Goal: Task Accomplishment & Management: Manage account settings

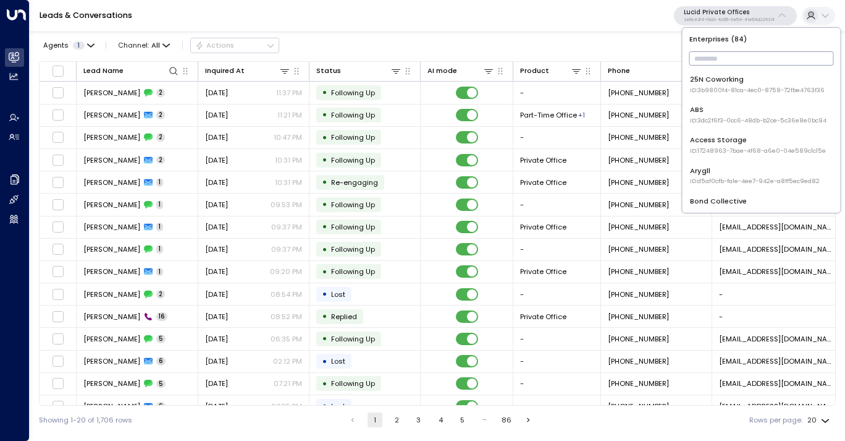
click at [720, 64] on input "text" at bounding box center [762, 58] width 145 height 20
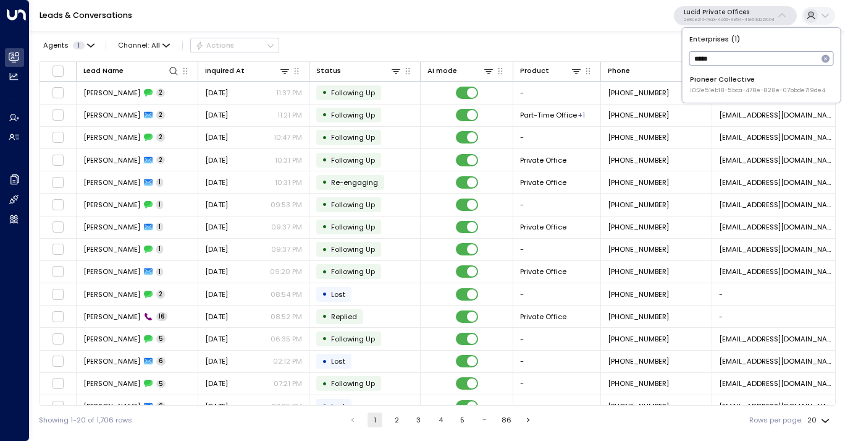
type input "*****"
click at [718, 90] on span "ID: 2e51eb18-5bca-478e-828e-07bbde719de4" at bounding box center [757, 90] width 135 height 9
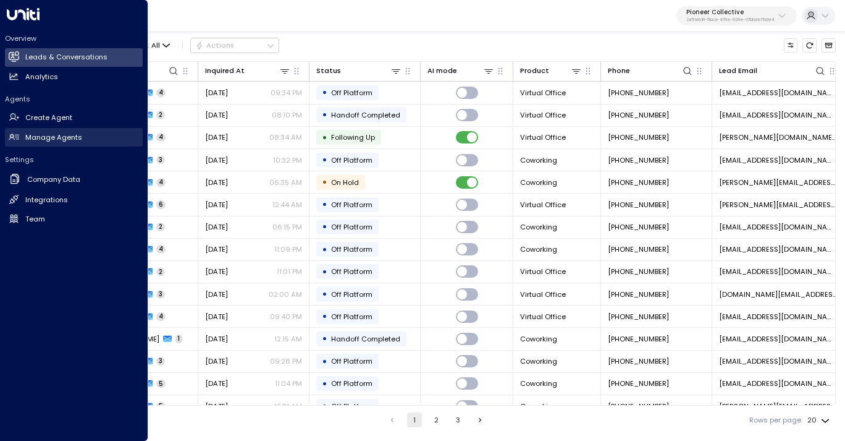
click at [32, 135] on h2 "Manage Agents" at bounding box center [53, 137] width 57 height 11
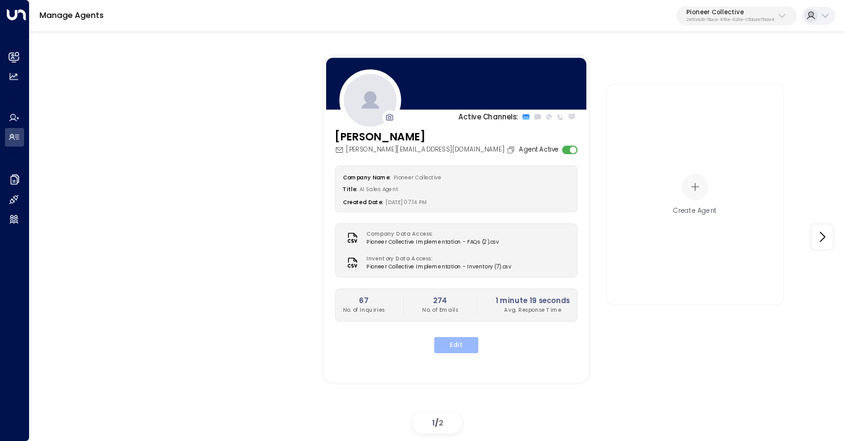
click at [460, 342] on button "Edit" at bounding box center [456, 345] width 44 height 16
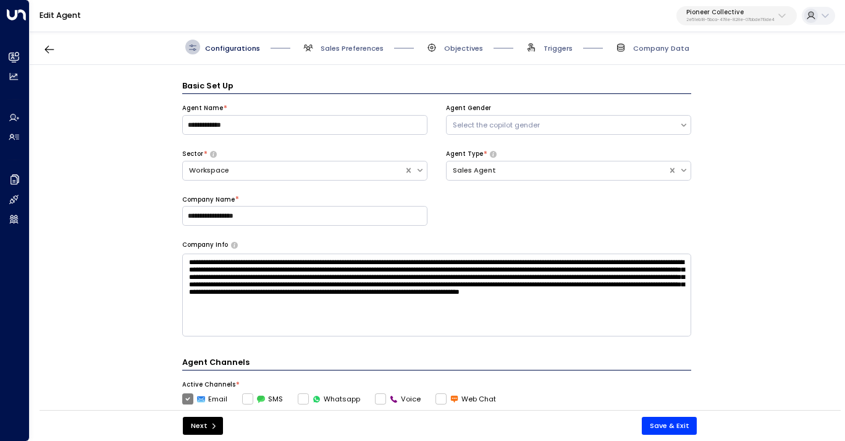
scroll to position [15, 0]
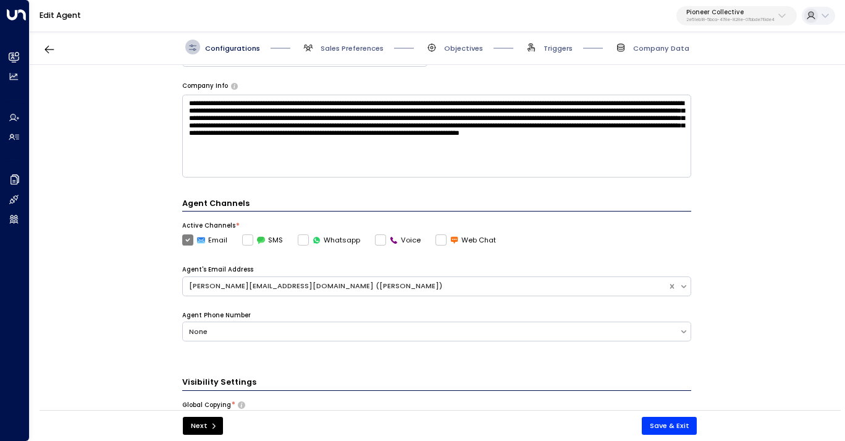
click at [347, 53] on span "Sales Preferences" at bounding box center [342, 47] width 83 height 15
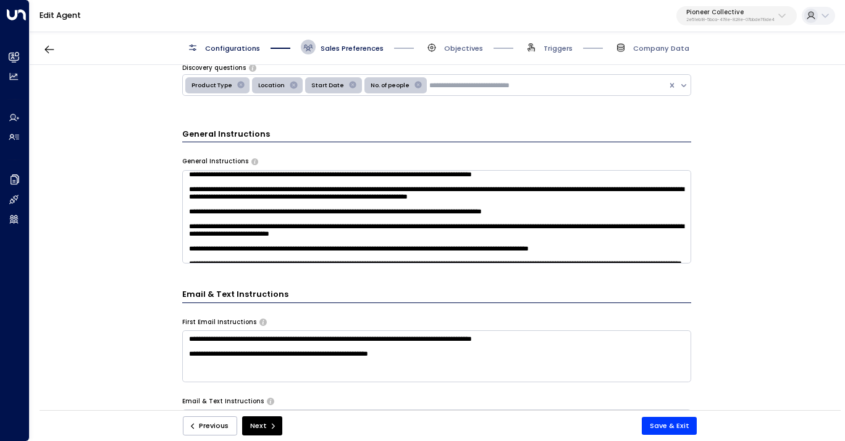
scroll to position [21, 0]
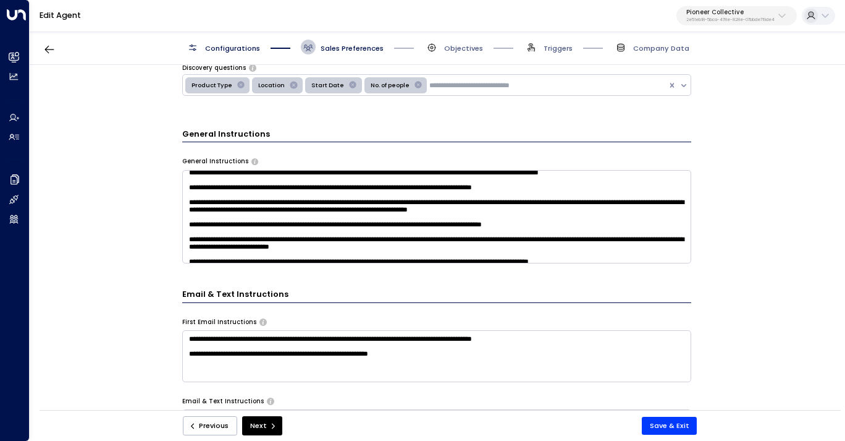
click at [375, 201] on textarea at bounding box center [436, 216] width 509 height 93
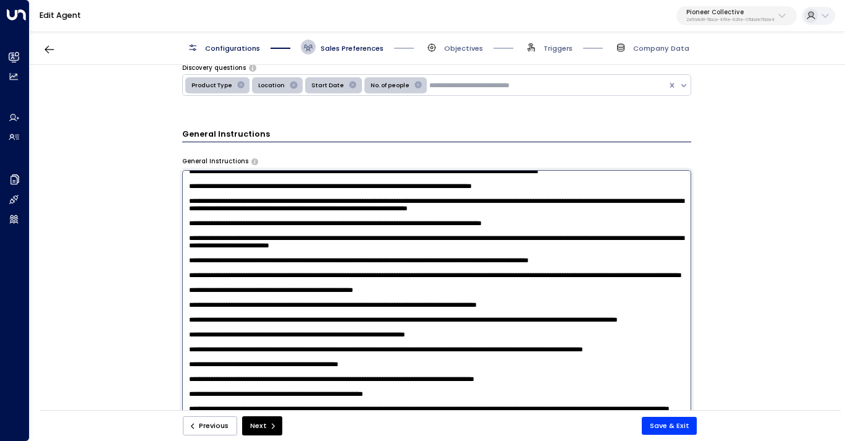
scroll to position [396, 0]
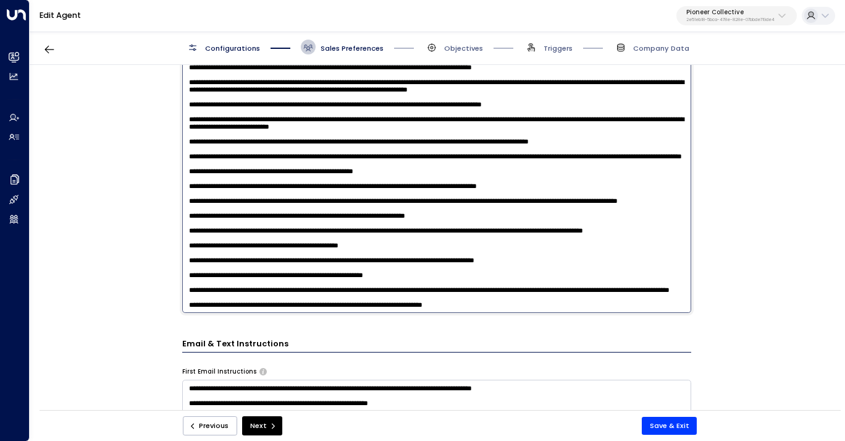
click at [553, 304] on textarea at bounding box center [436, 181] width 509 height 261
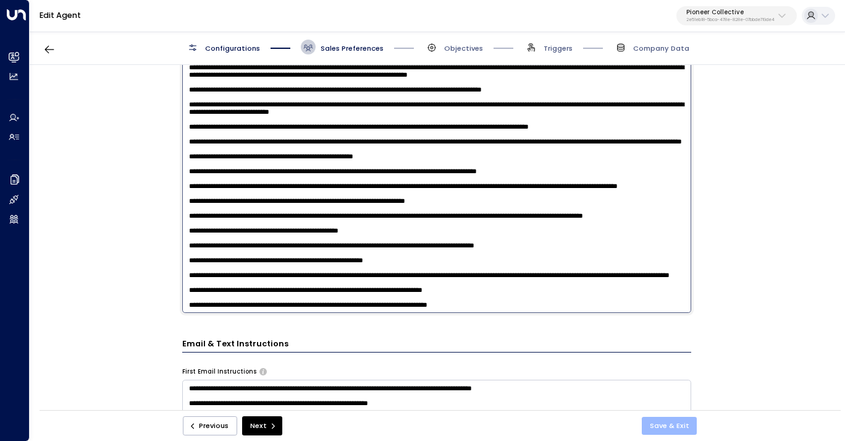
type textarea "**********"
click at [674, 424] on button "Save & Exit" at bounding box center [670, 426] width 56 height 18
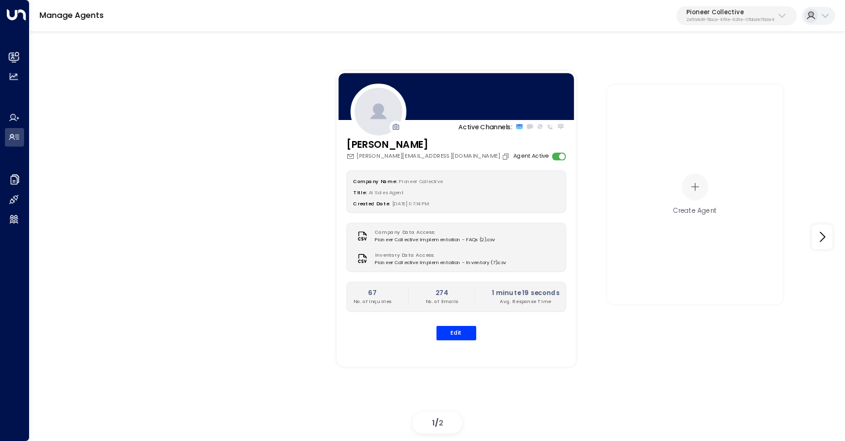
click at [745, 17] on p "2e51eb18-5bca-478e-828e-07bbde719de4" at bounding box center [731, 19] width 88 height 5
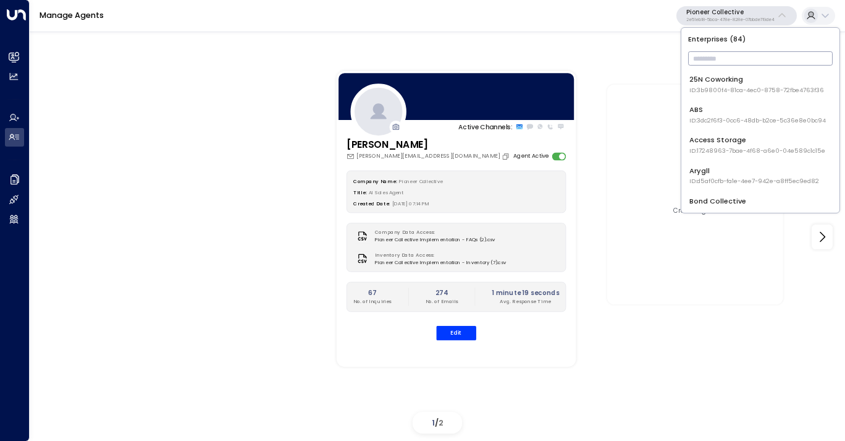
click at [727, 64] on input "text" at bounding box center [761, 58] width 145 height 20
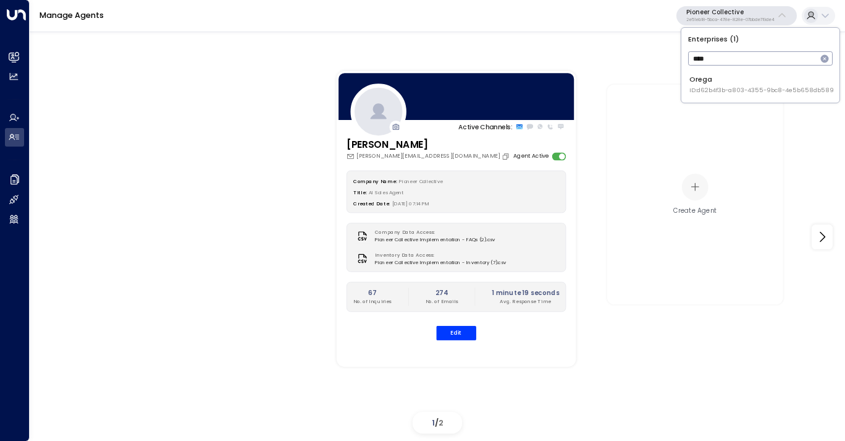
type input "****"
click at [726, 94] on span "ID: d62b4f3b-a803-4355-9bc8-4e5b658db589" at bounding box center [762, 90] width 145 height 9
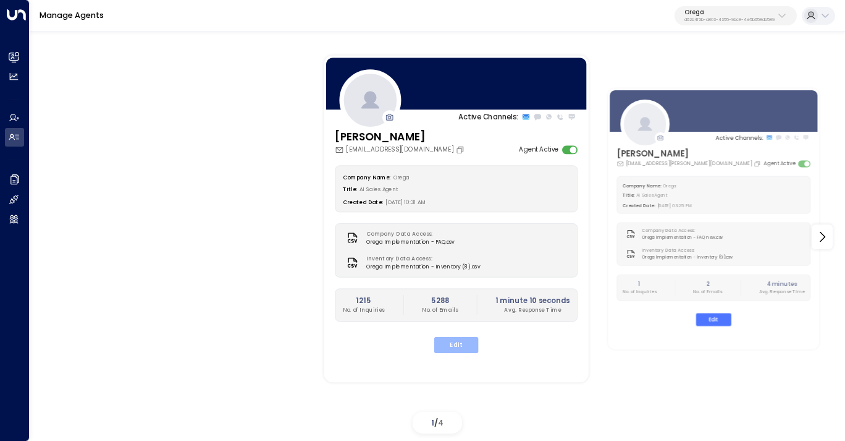
click at [458, 345] on button "Edit" at bounding box center [456, 345] width 44 height 16
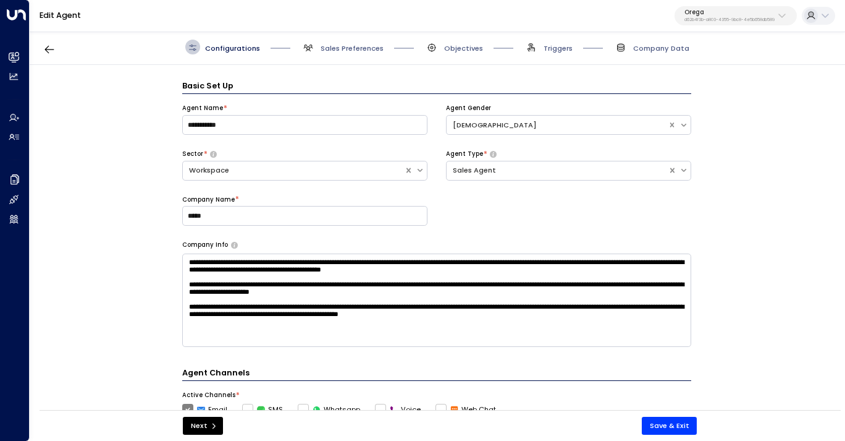
scroll to position [15, 0]
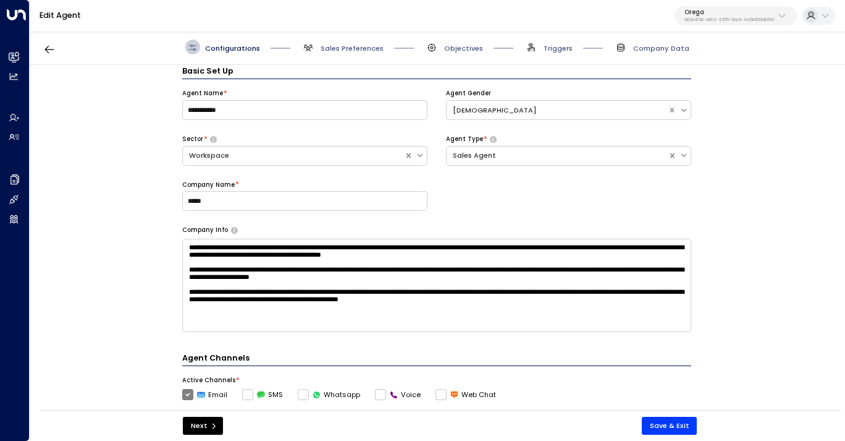
click at [559, 54] on div "Configurations Sales Preferences Objectives Triggers Company Data" at bounding box center [438, 47] width 816 height 35
click at [555, 40] on span "Triggers" at bounding box center [548, 47] width 49 height 15
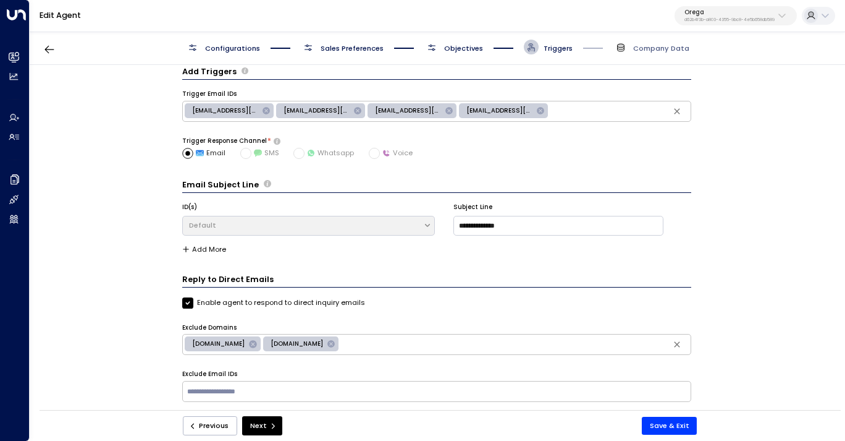
scroll to position [13, 0]
click at [554, 51] on span "Triggers" at bounding box center [558, 48] width 29 height 10
click at [394, 347] on input "text" at bounding box center [515, 345] width 348 height 16
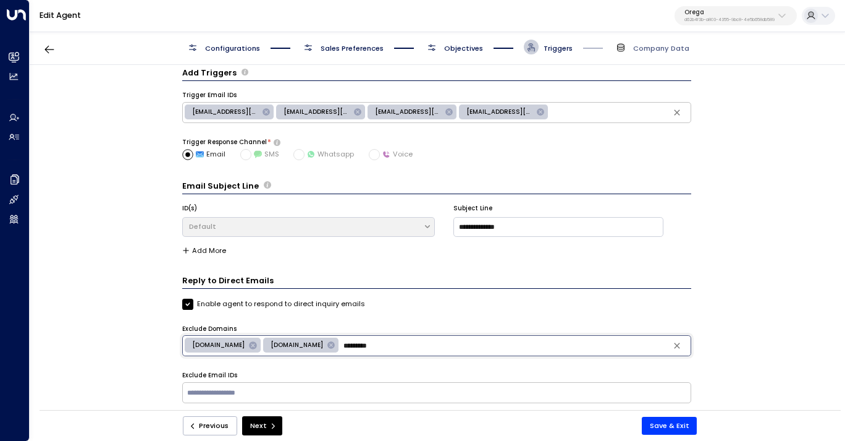
type input "**********"
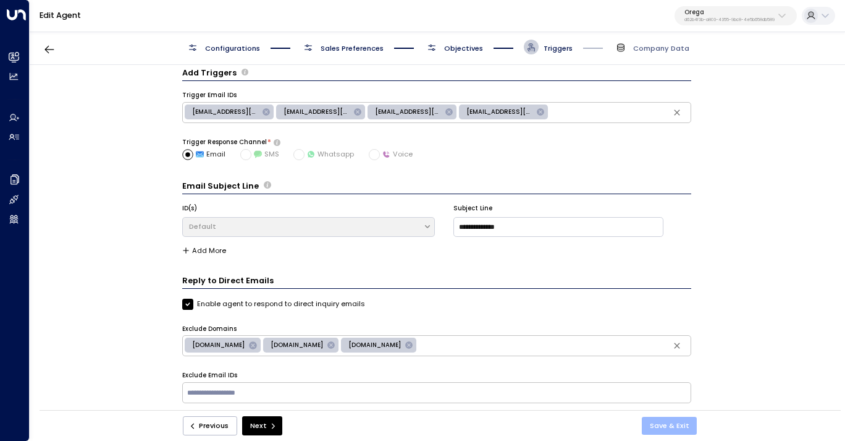
click at [672, 430] on button "Save & Exit" at bounding box center [670, 426] width 56 height 18
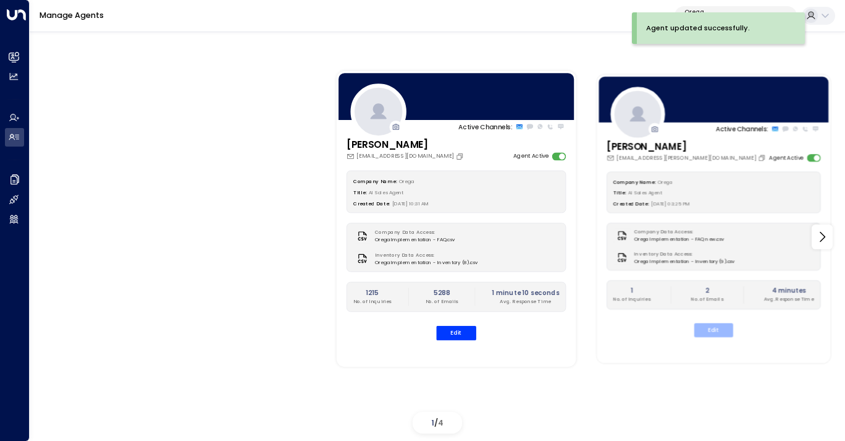
click at [714, 331] on button "Edit" at bounding box center [714, 330] width 39 height 14
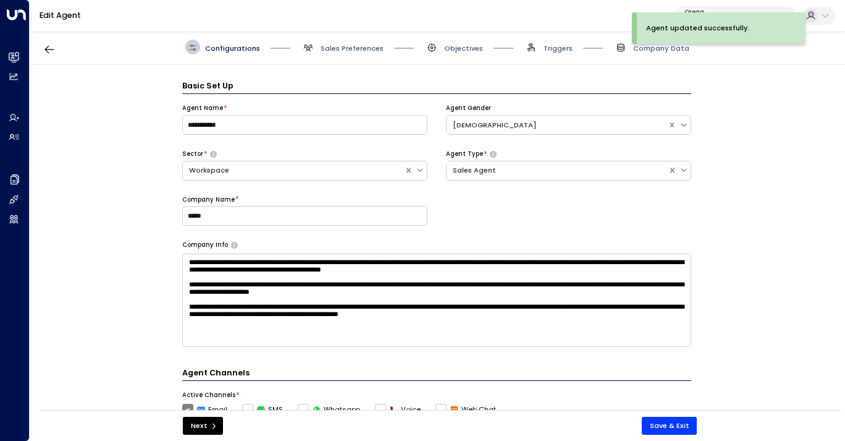
scroll to position [15, 0]
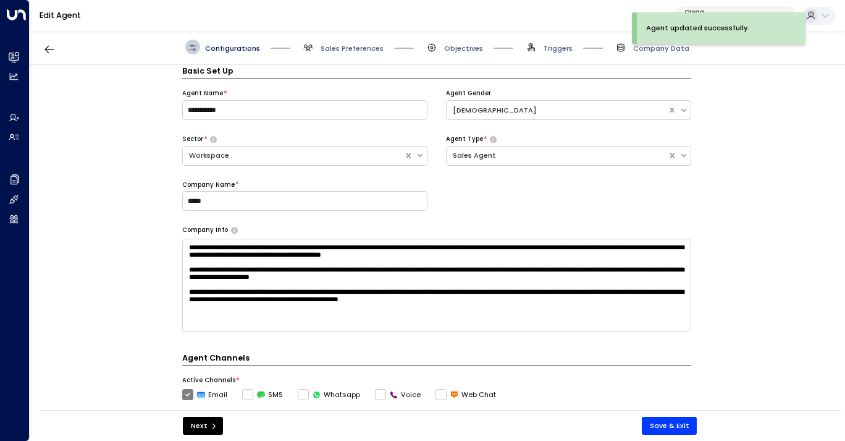
click at [559, 53] on span "Triggers" at bounding box center [548, 47] width 49 height 15
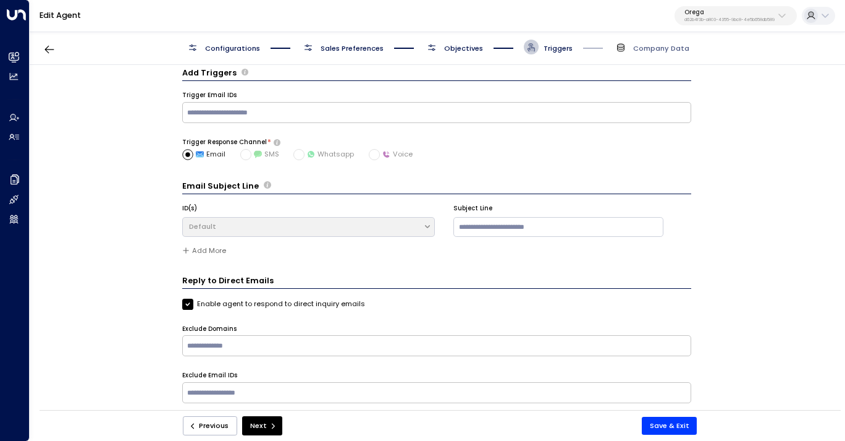
click at [349, 339] on input "text" at bounding box center [437, 345] width 504 height 16
type input "**********"
click at [662, 425] on button "Save & Exit" at bounding box center [670, 426] width 56 height 18
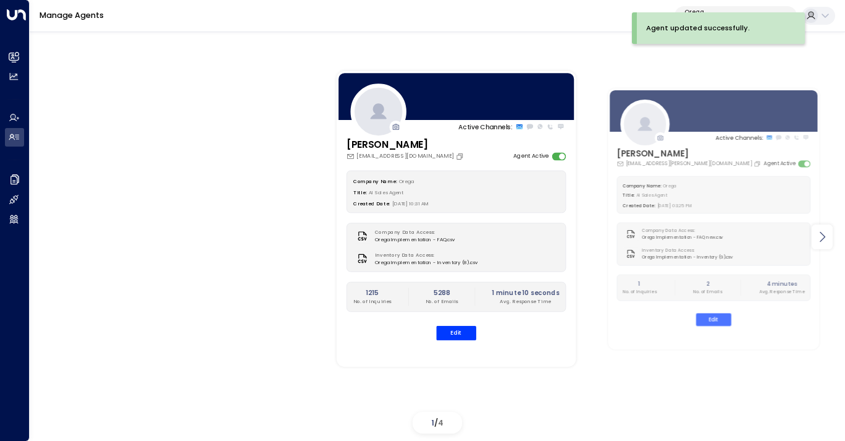
click at [823, 239] on icon at bounding box center [823, 237] width 6 height 11
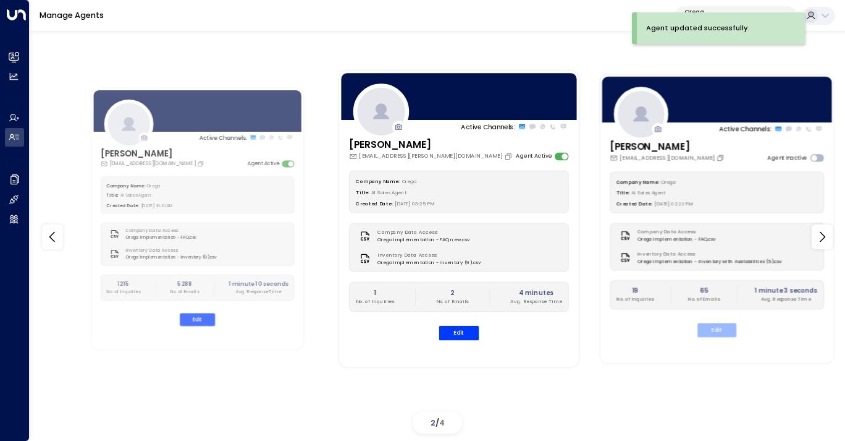
click at [721, 327] on button "Edit" at bounding box center [717, 330] width 39 height 14
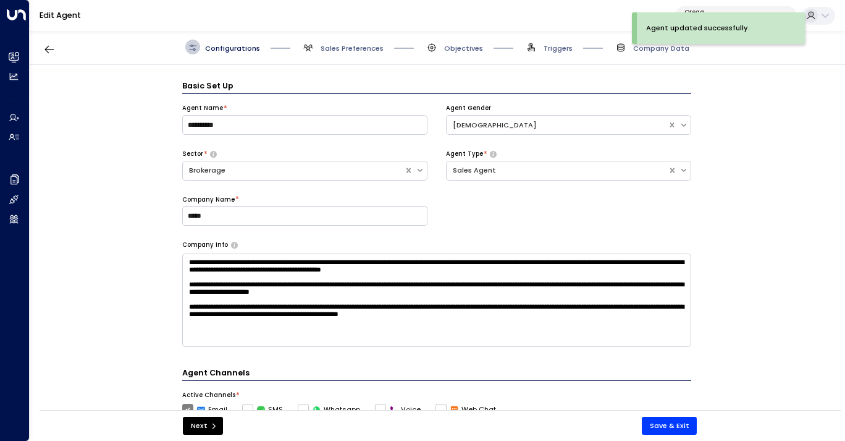
scroll to position [15, 0]
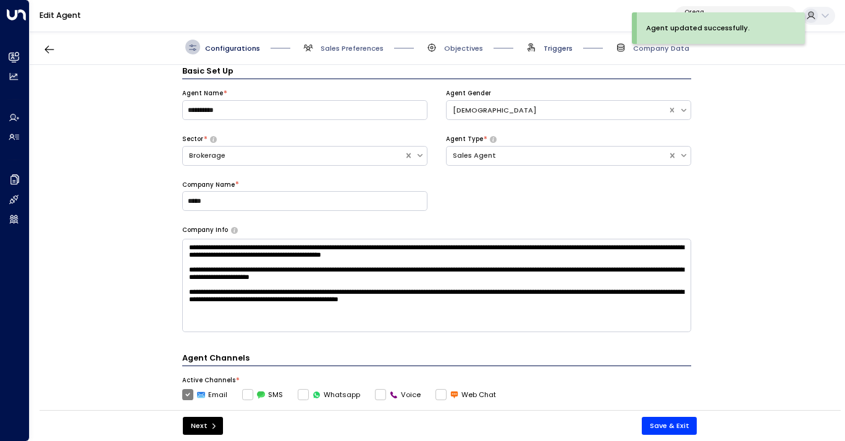
click at [553, 44] on span "Triggers" at bounding box center [558, 48] width 29 height 10
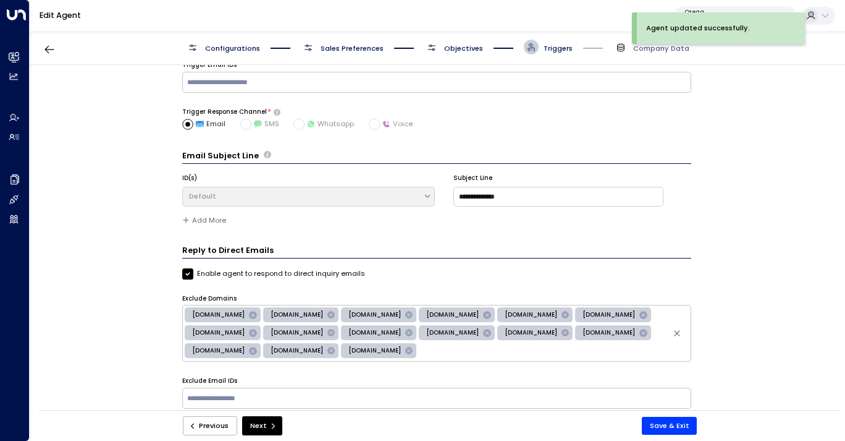
scroll to position [49, 0]
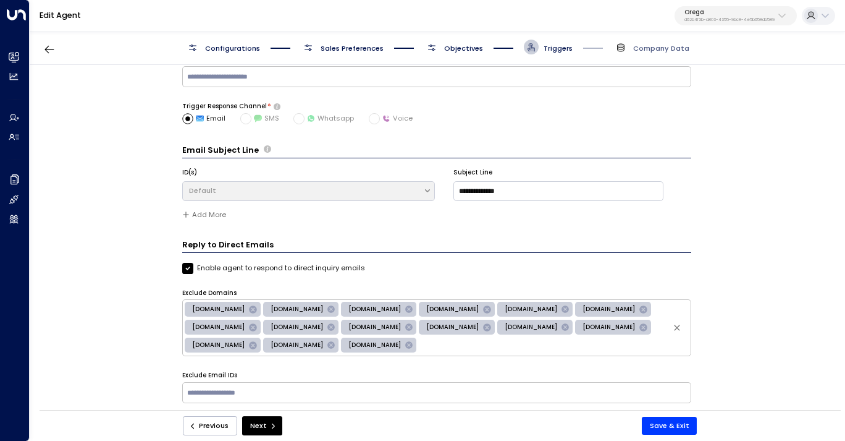
click at [419, 344] on input "text" at bounding box center [554, 345] width 270 height 16
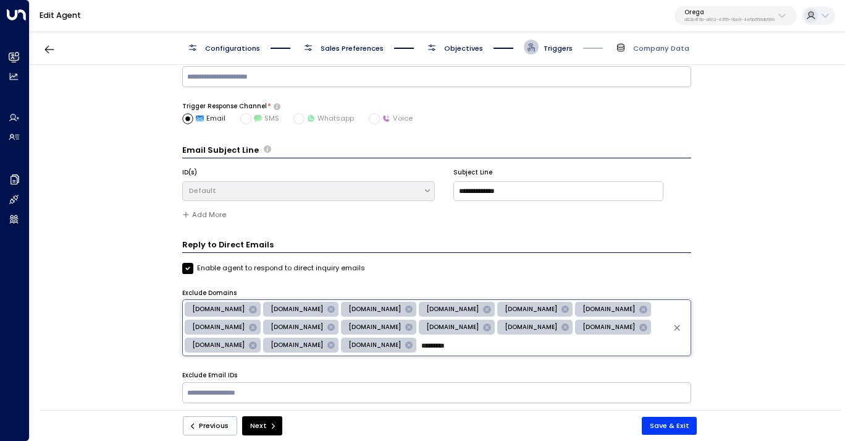
type input "**********"
click at [661, 423] on button "Save & Exit" at bounding box center [670, 426] width 56 height 18
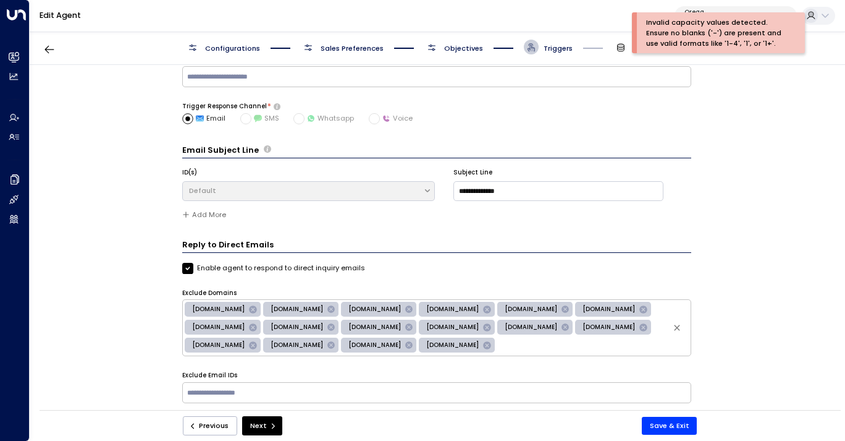
click at [484, 345] on icon at bounding box center [487, 344] width 7 height 7
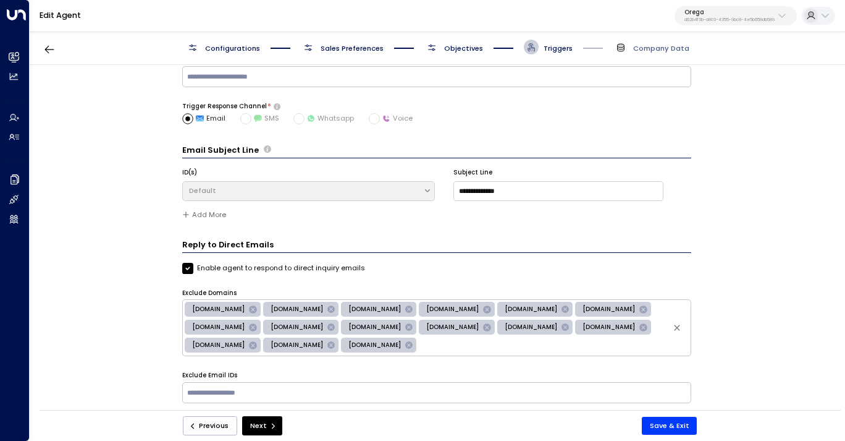
click at [419, 345] on input "text" at bounding box center [554, 345] width 270 height 16
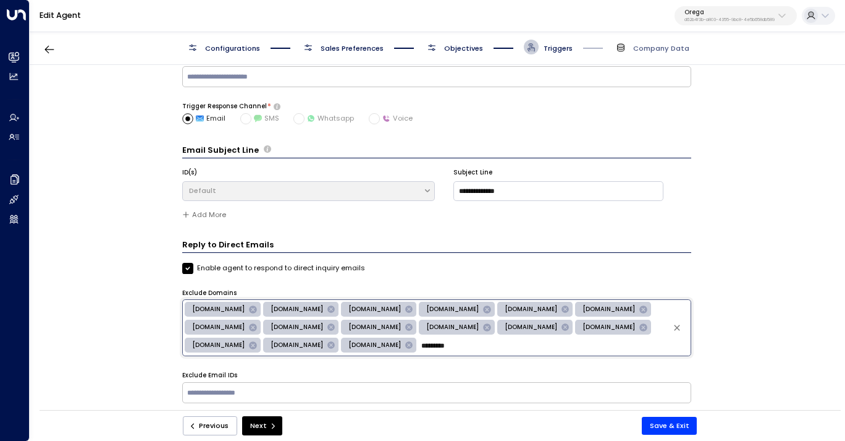
type input "**********"
click at [666, 426] on button "Save & Exit" at bounding box center [670, 426] width 56 height 18
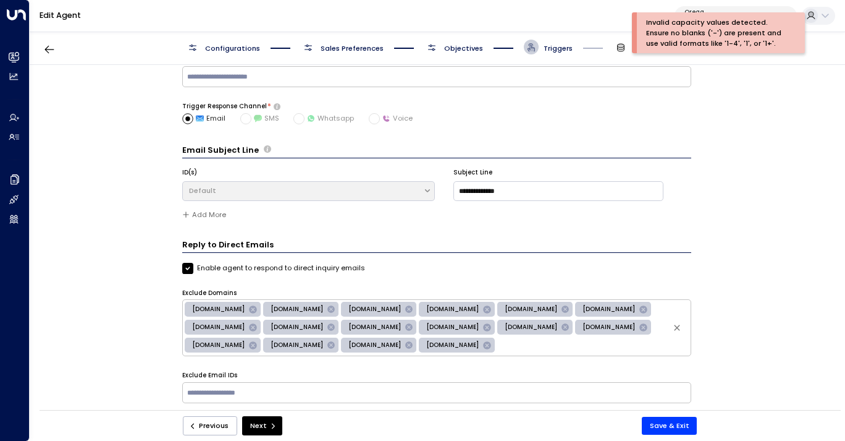
click at [714, 284] on div "**********" at bounding box center [437, 241] width 815 height 352
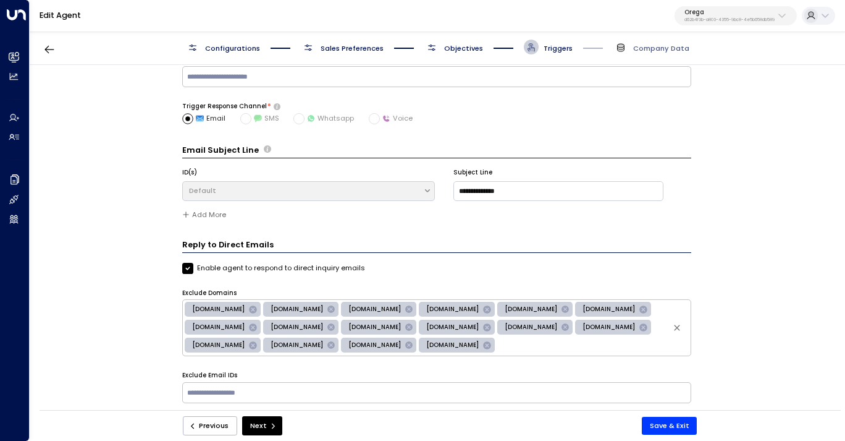
click at [419, 344] on span "[DOMAIN_NAME]" at bounding box center [452, 345] width 67 height 9
click at [484, 345] on icon at bounding box center [487, 344] width 7 height 7
click at [419, 344] on input "text" at bounding box center [554, 345] width 270 height 16
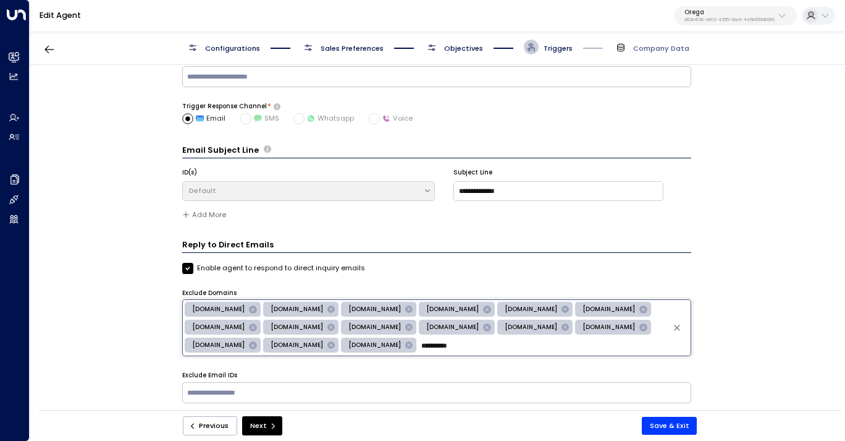
type input "**********"
click at [443, 263] on div "Enable agent to respond to direct inquiry emails" at bounding box center [436, 268] width 509 height 11
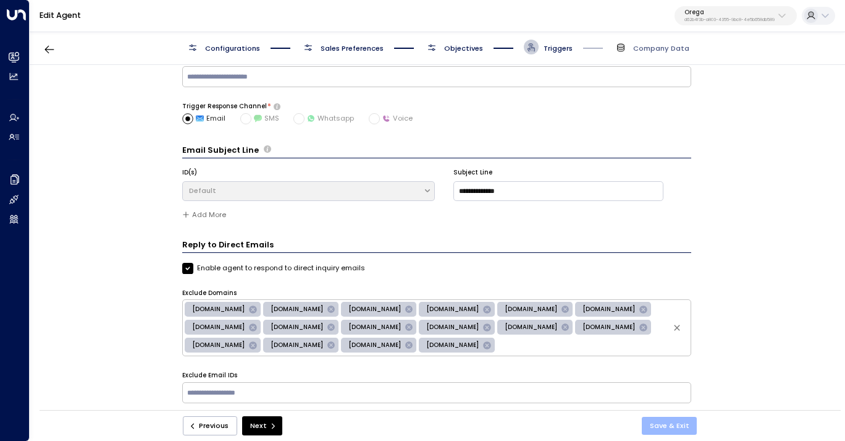
click at [669, 425] on button "Save & Exit" at bounding box center [670, 426] width 56 height 18
click at [676, 426] on button "Save & Exit" at bounding box center [670, 426] width 56 height 18
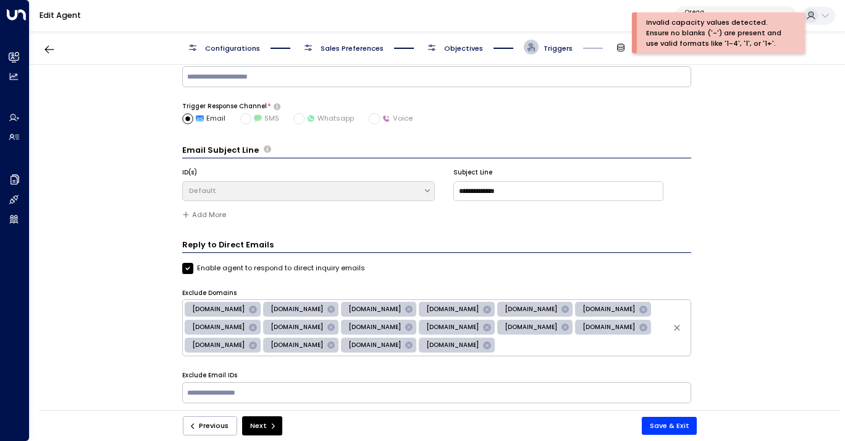
click at [484, 345] on icon at bounding box center [487, 344] width 7 height 7
click at [665, 425] on button "Save & Exit" at bounding box center [670, 426] width 56 height 18
click at [523, 344] on input "text" at bounding box center [554, 345] width 270 height 16
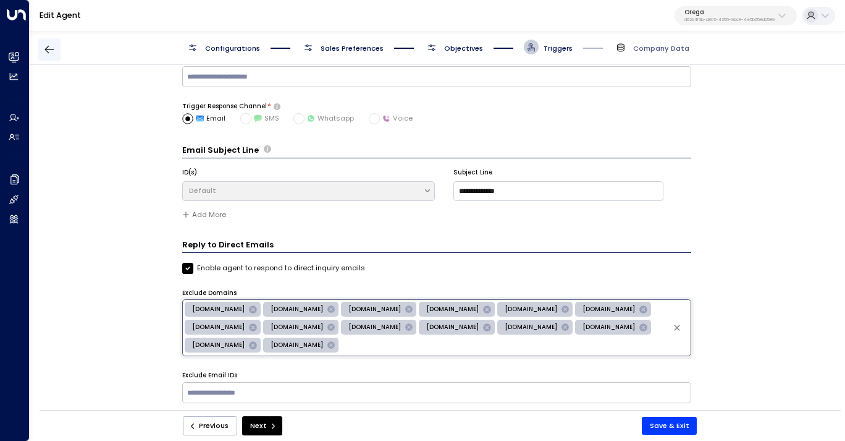
click at [51, 46] on icon "button" at bounding box center [49, 49] width 12 height 12
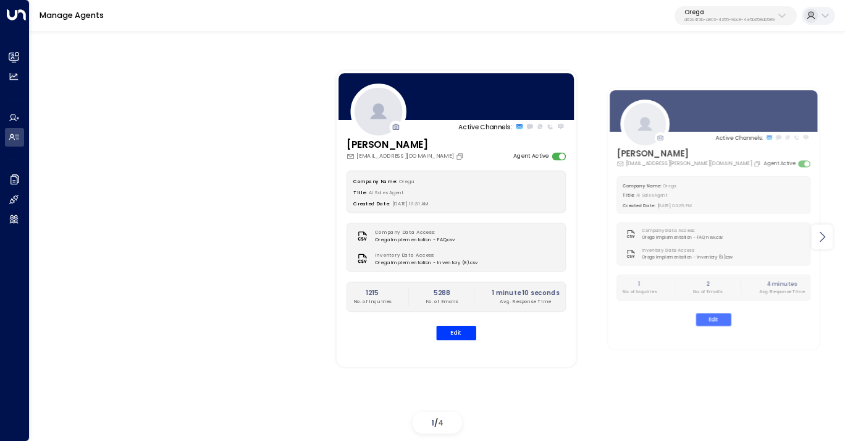
click at [824, 237] on icon at bounding box center [823, 237] width 6 height 11
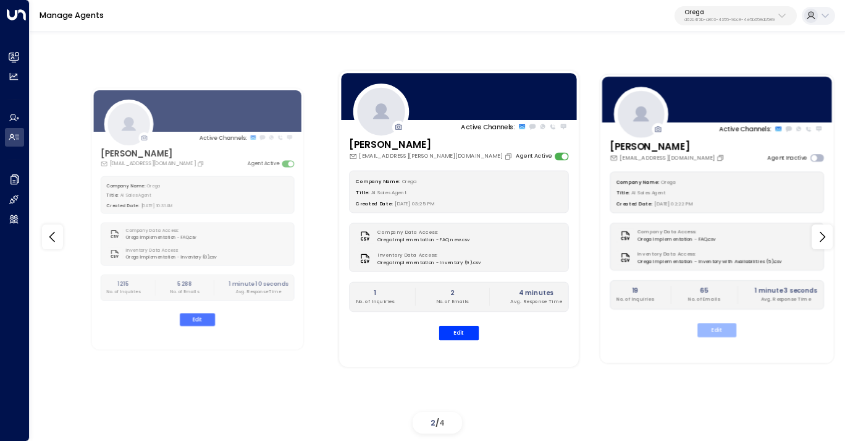
click at [719, 334] on button "Edit" at bounding box center [717, 330] width 39 height 14
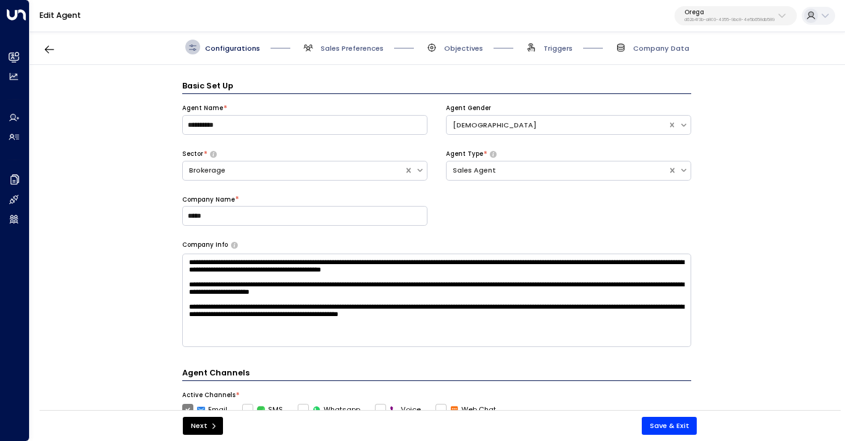
scroll to position [15, 0]
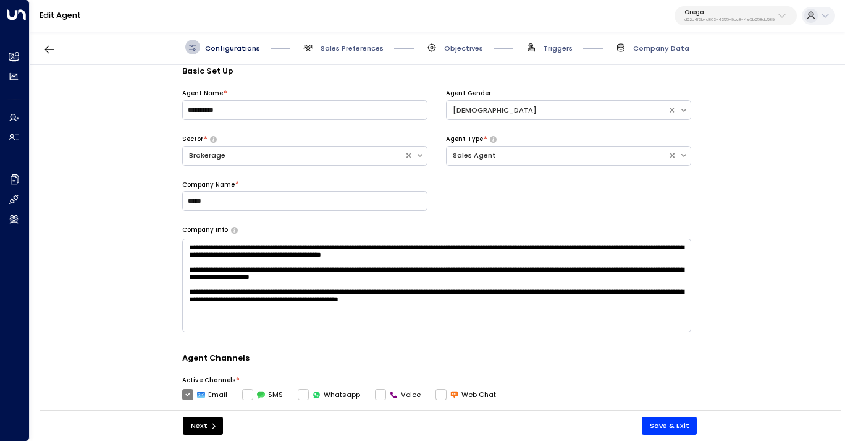
click at [557, 41] on span "Triggers" at bounding box center [548, 47] width 49 height 15
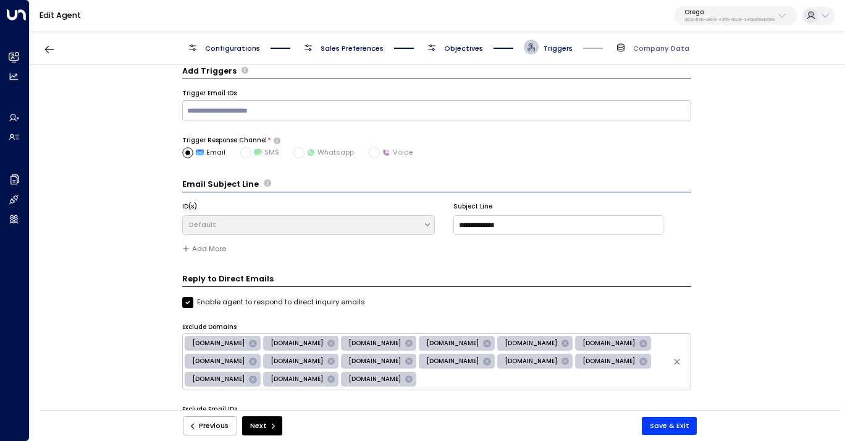
click at [419, 379] on input "text" at bounding box center [554, 379] width 270 height 16
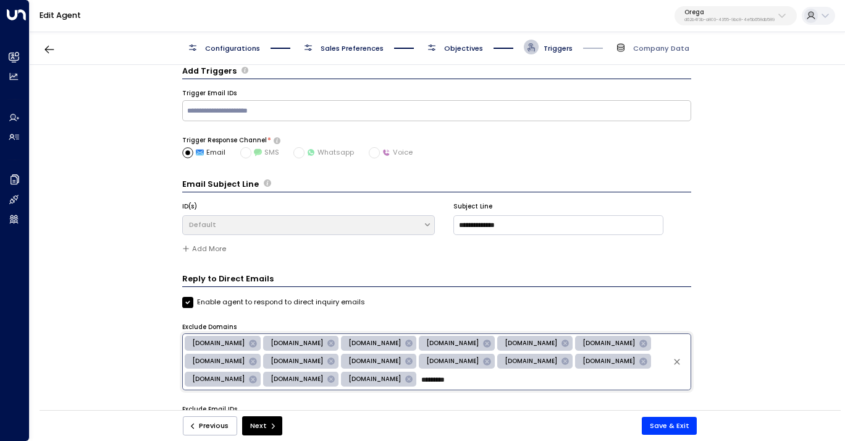
type input "**********"
click at [664, 426] on button "Save & Exit" at bounding box center [670, 426] width 56 height 18
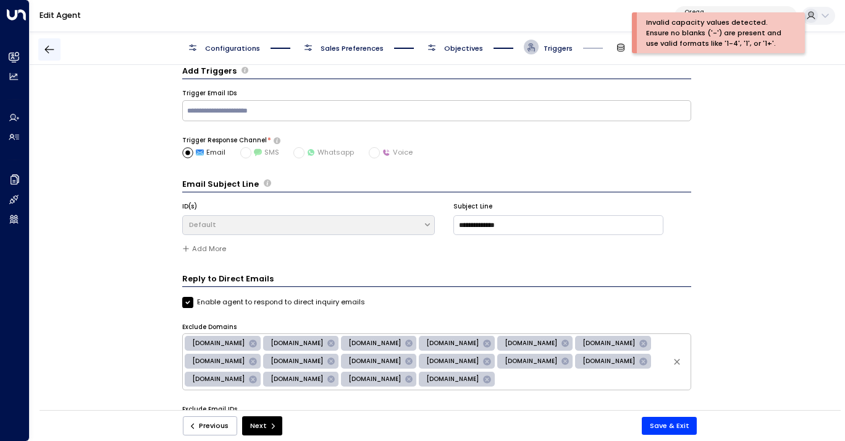
click at [46, 47] on icon "button" at bounding box center [49, 49] width 12 height 12
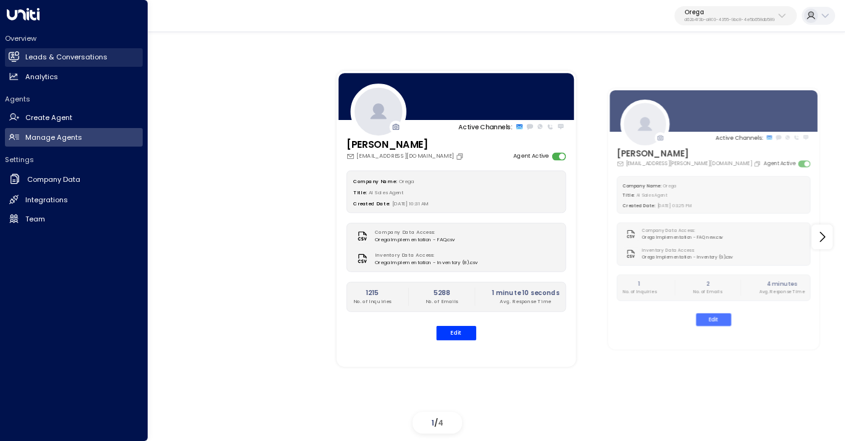
click at [75, 59] on h2 "Leads & Conversations" at bounding box center [66, 57] width 82 height 11
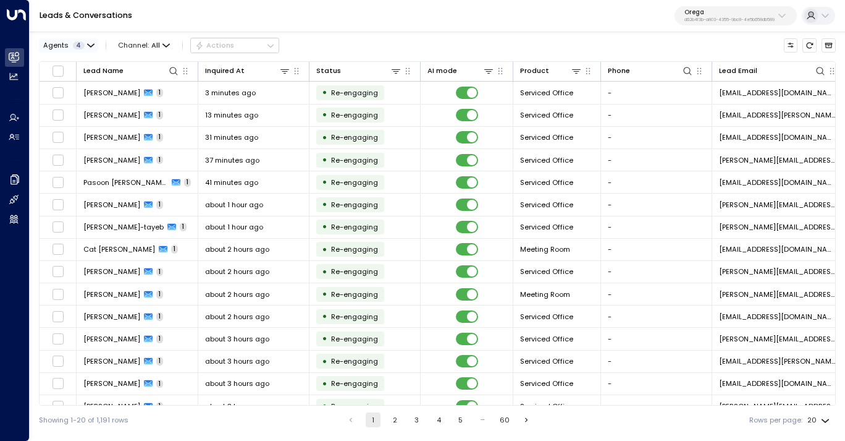
click at [80, 39] on button "Agents 4" at bounding box center [68, 45] width 59 height 14
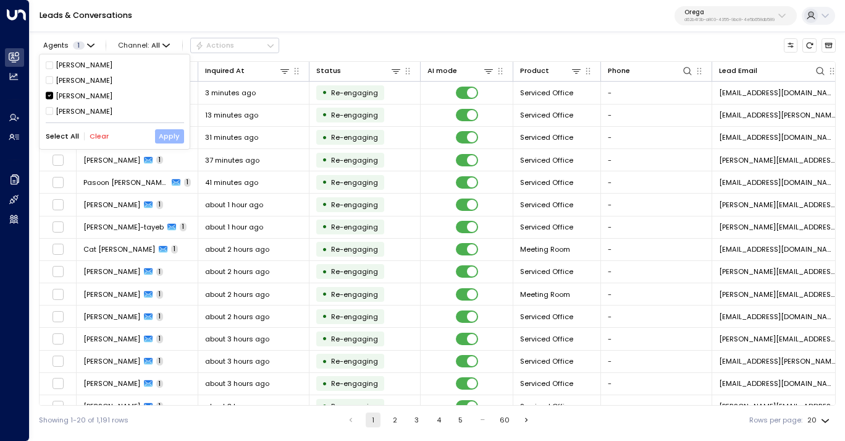
click at [163, 138] on button "Apply" at bounding box center [169, 136] width 29 height 14
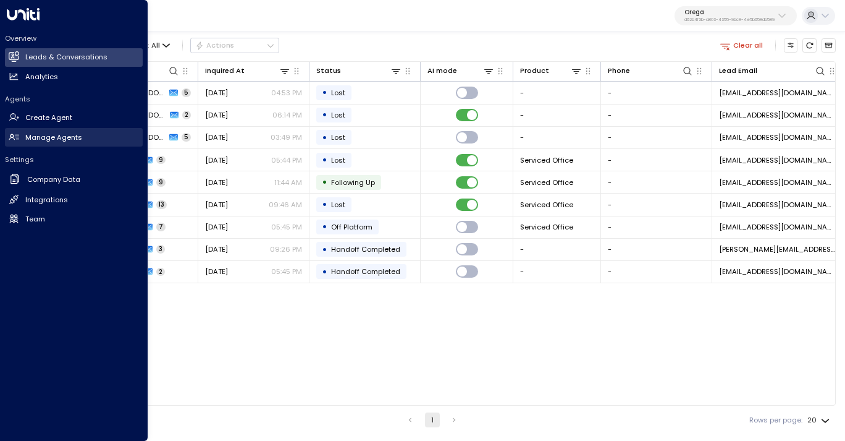
click at [68, 132] on h2 "Manage Agents" at bounding box center [53, 137] width 57 height 11
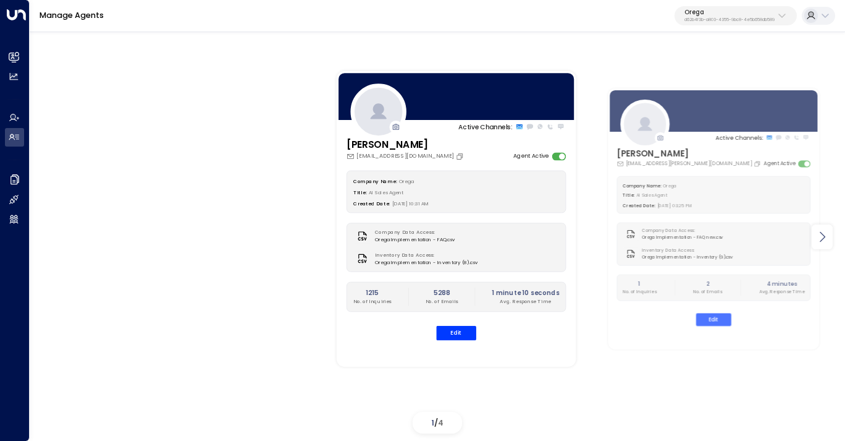
click at [823, 240] on icon at bounding box center [822, 236] width 15 height 15
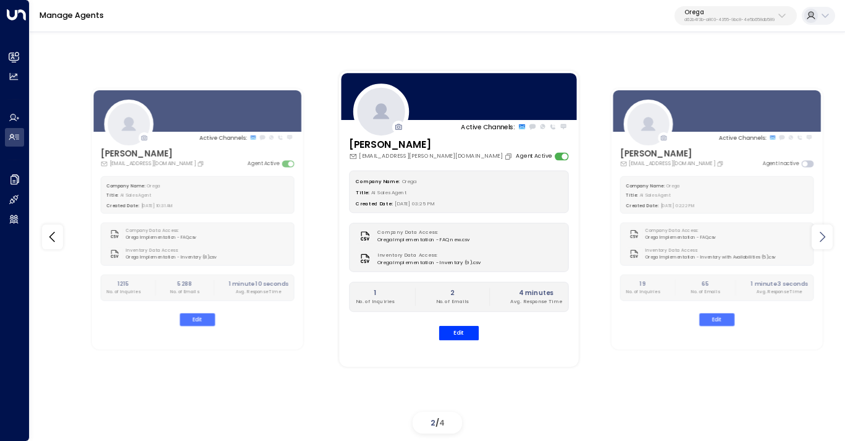
click at [823, 240] on icon at bounding box center [822, 236] width 15 height 15
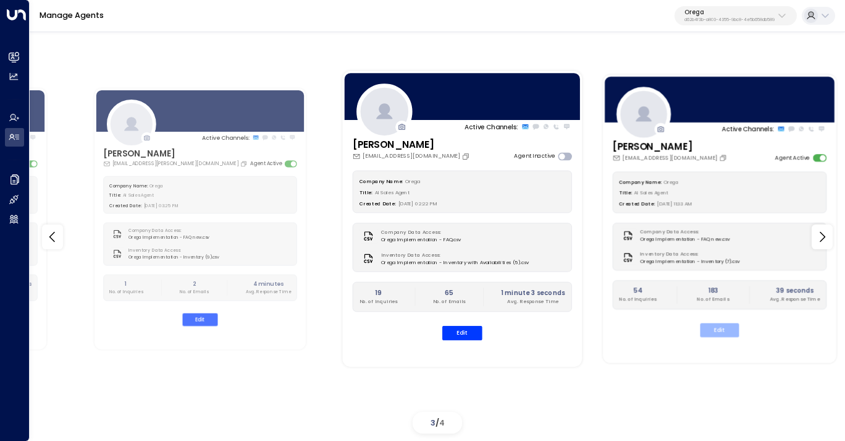
click at [718, 331] on button "Edit" at bounding box center [719, 330] width 39 height 14
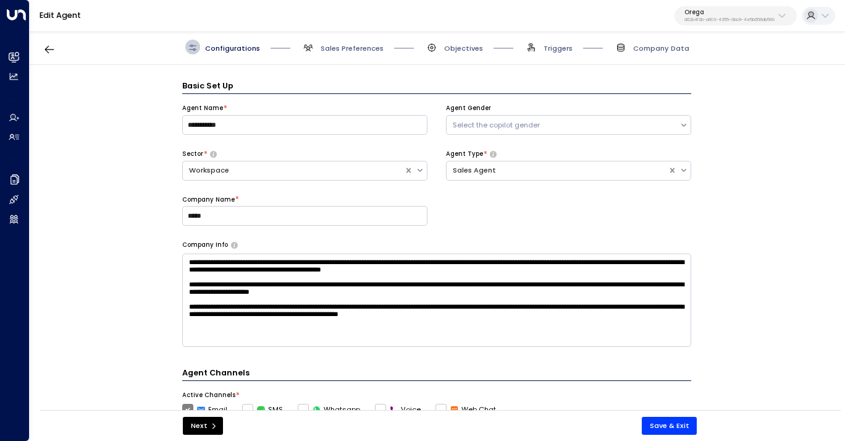
scroll to position [15, 0]
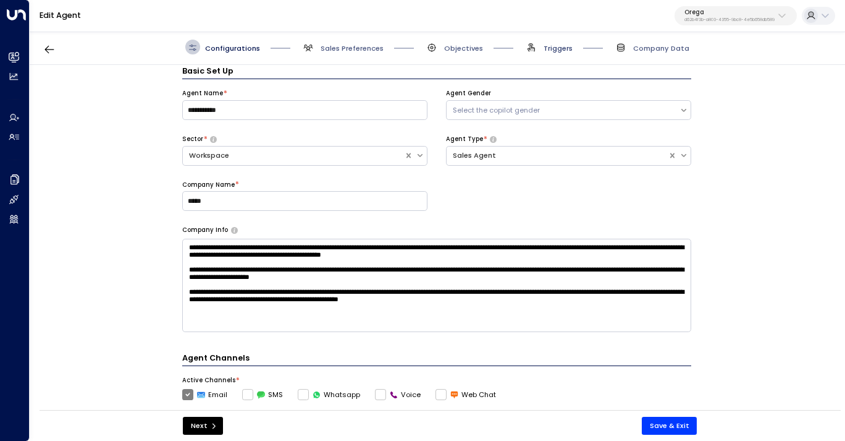
click at [566, 52] on span "Triggers" at bounding box center [558, 48] width 29 height 10
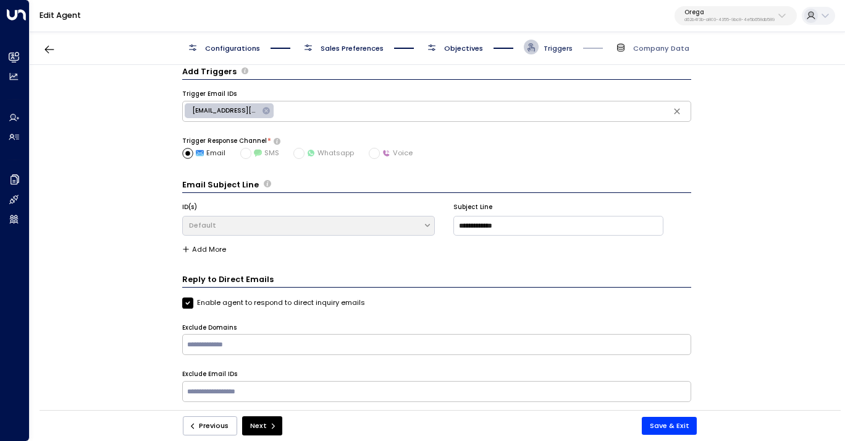
scroll to position [13, 0]
click at [333, 337] on input "text" at bounding box center [437, 345] width 504 height 16
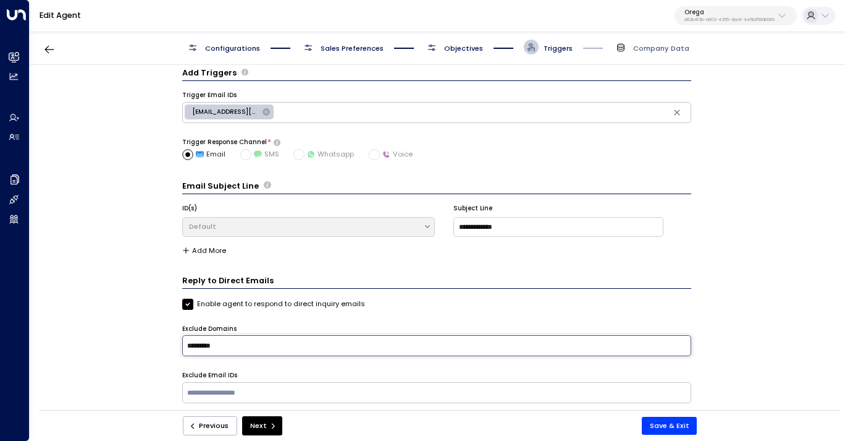
type input "**********"
click at [674, 429] on button "Save & Exit" at bounding box center [670, 426] width 56 height 18
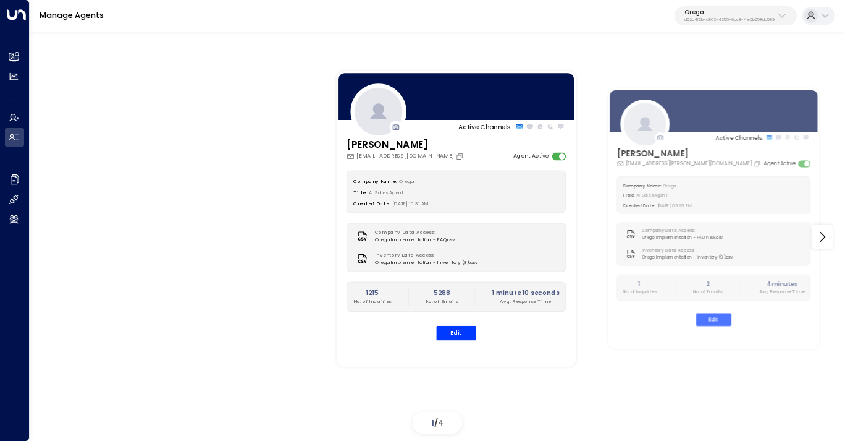
click at [716, 14] on p "Orega" at bounding box center [730, 12] width 90 height 7
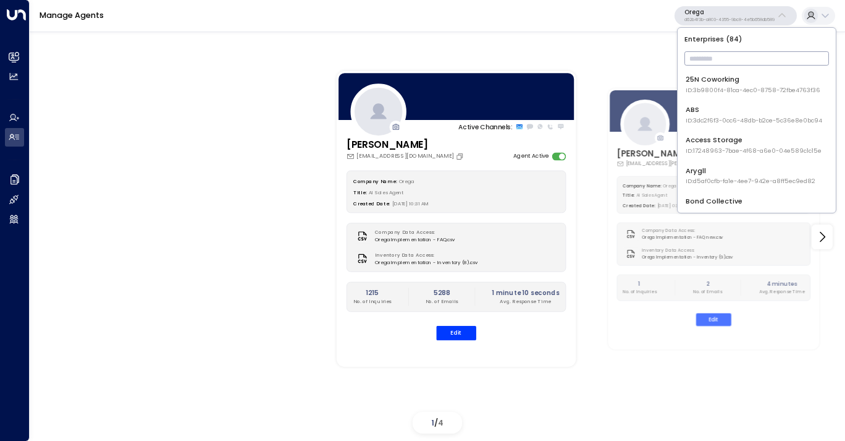
click at [715, 55] on input "text" at bounding box center [757, 58] width 145 height 20
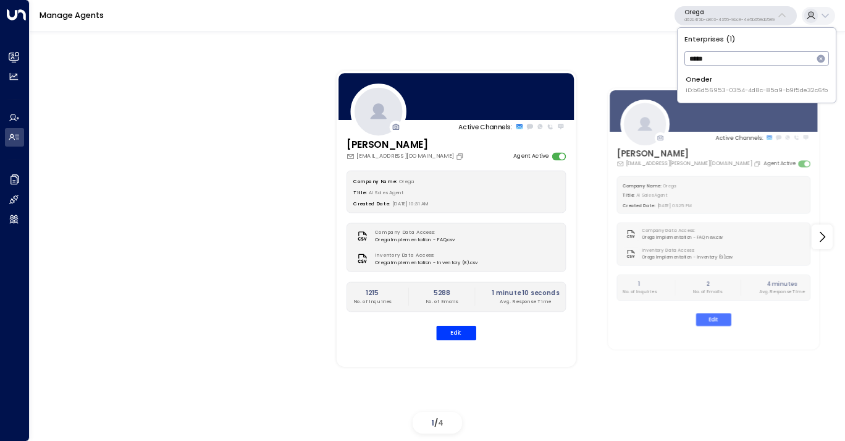
type input "*****"
click at [708, 80] on div "Oneder ID: b6d56953-0354-4d8c-85a9-b9f5de32c6fb" at bounding box center [757, 84] width 142 height 20
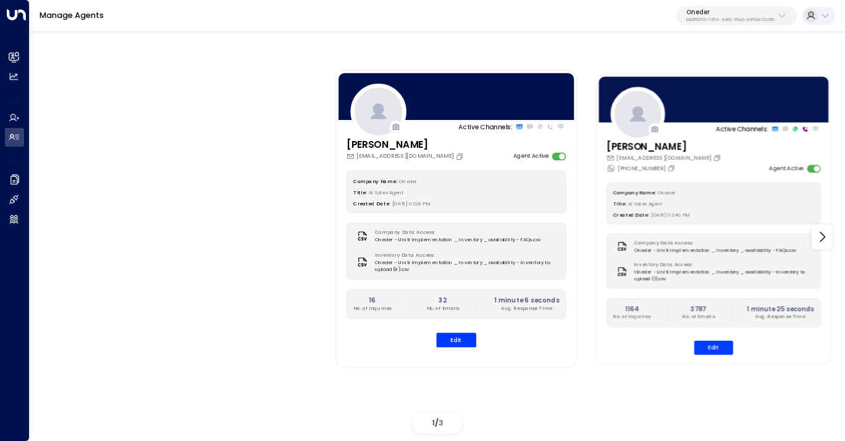
click at [711, 355] on div "[PERSON_NAME] [PERSON_NAME][EMAIL_ADDRESS][DOMAIN_NAME] [PHONE_NUMBER] Agent Ac…" at bounding box center [715, 252] width 234 height 225
click at [711, 347] on button "Edit" at bounding box center [714, 348] width 39 height 14
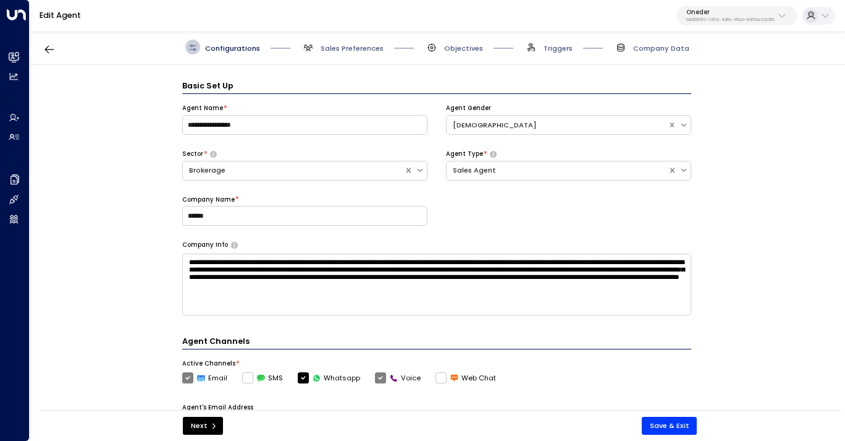
scroll to position [15, 0]
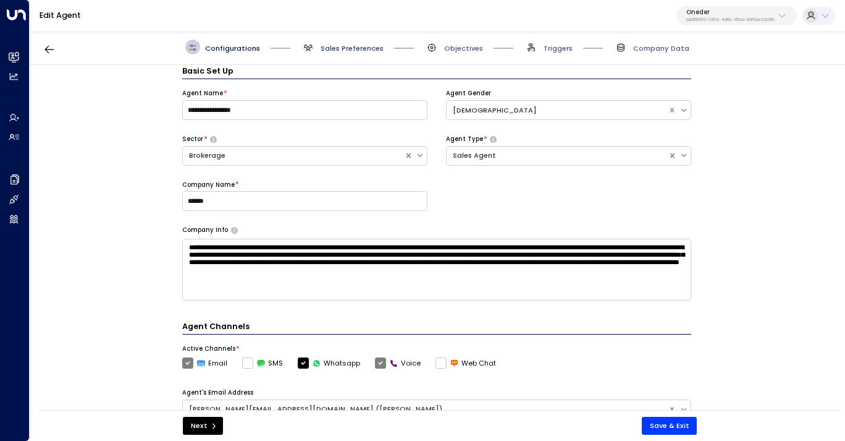
click at [333, 48] on span "Sales Preferences" at bounding box center [352, 48] width 63 height 10
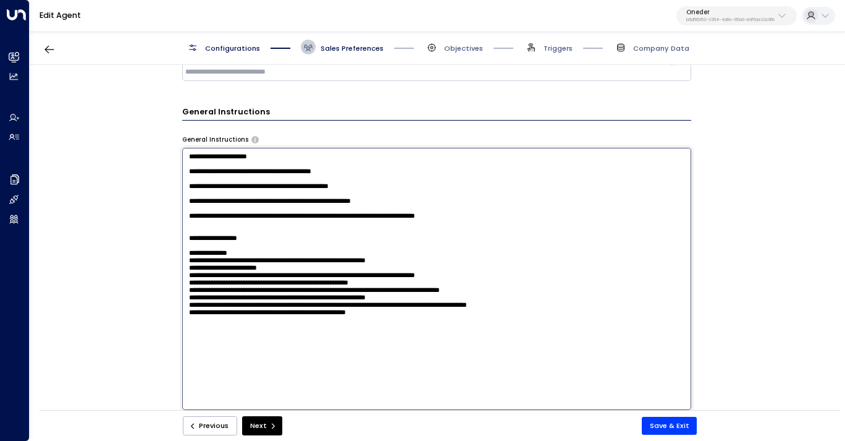
scroll to position [0, 0]
click at [273, 218] on textarea "**********" at bounding box center [436, 278] width 509 height 261
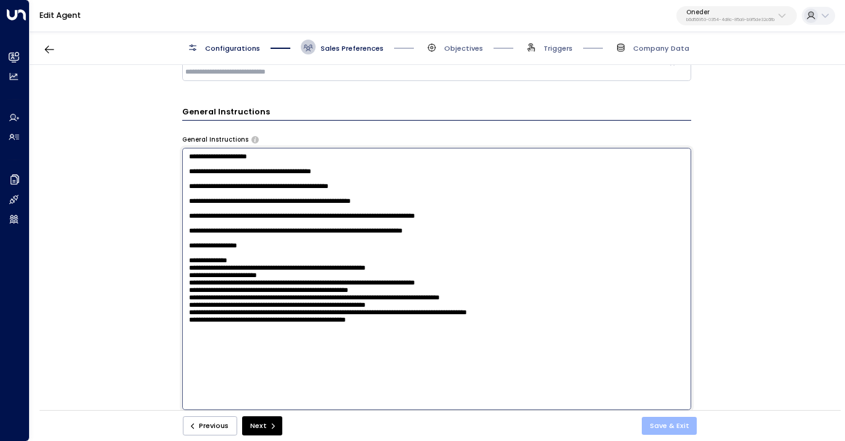
type textarea "**********"
click at [680, 429] on button "Save & Exit" at bounding box center [670, 426] width 56 height 18
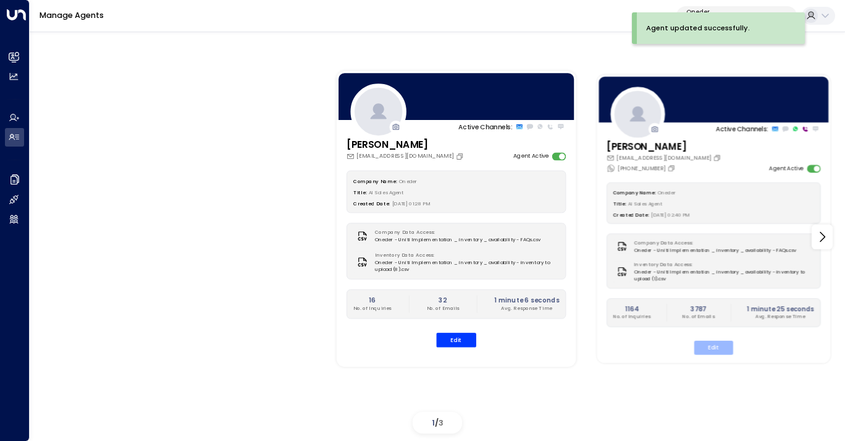
click at [719, 349] on button "Edit" at bounding box center [714, 348] width 39 height 14
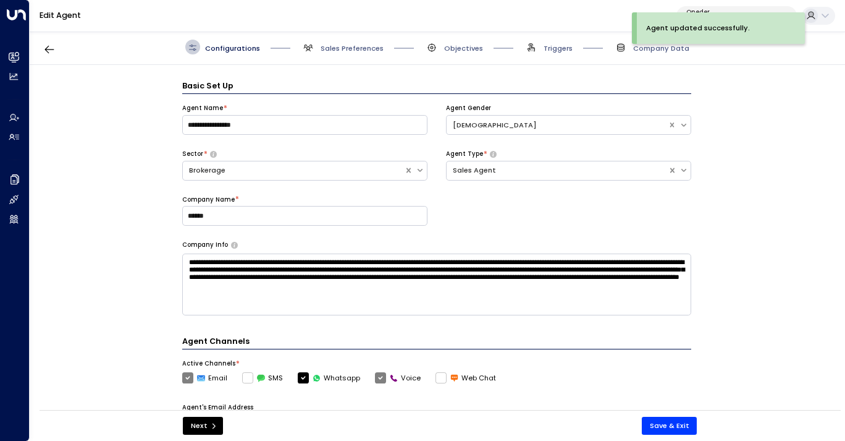
scroll to position [15, 0]
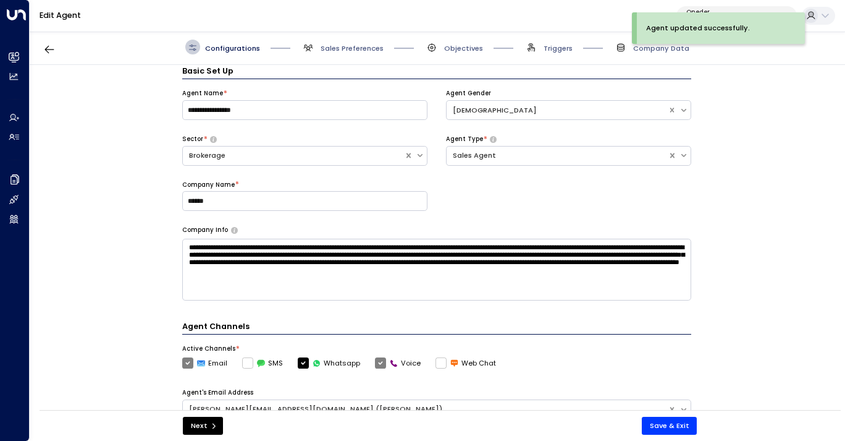
click at [344, 41] on span "Sales Preferences" at bounding box center [342, 47] width 83 height 15
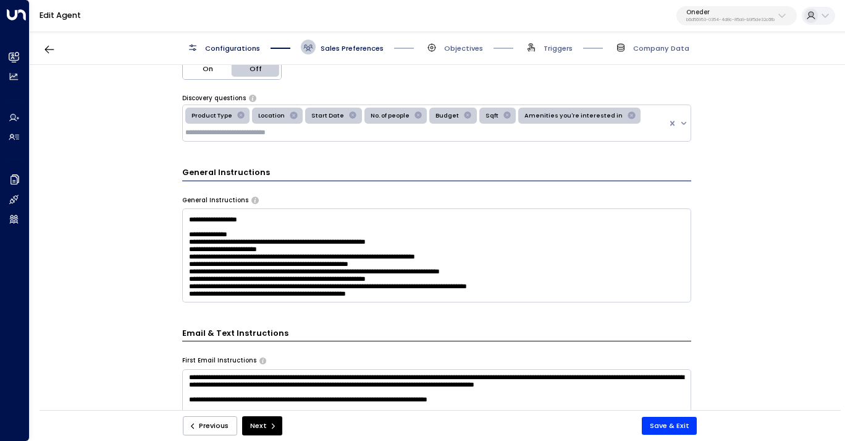
scroll to position [75, 0]
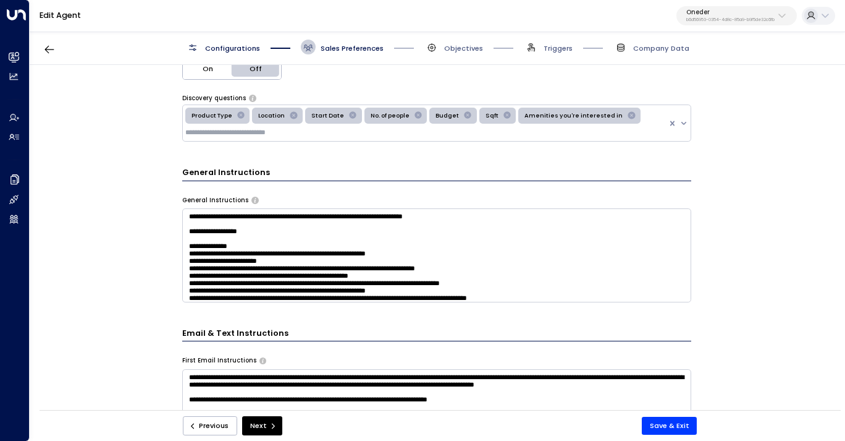
click at [299, 247] on textarea at bounding box center [436, 254] width 509 height 93
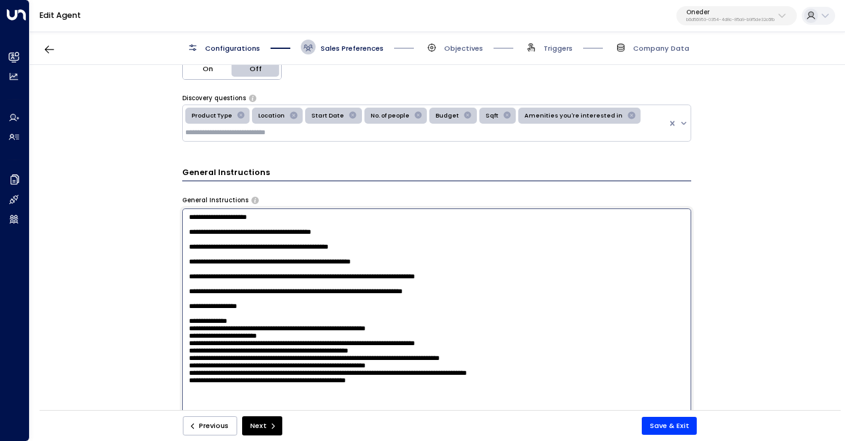
click at [299, 247] on textarea at bounding box center [436, 338] width 509 height 261
click at [284, 323] on textarea at bounding box center [436, 338] width 509 height 261
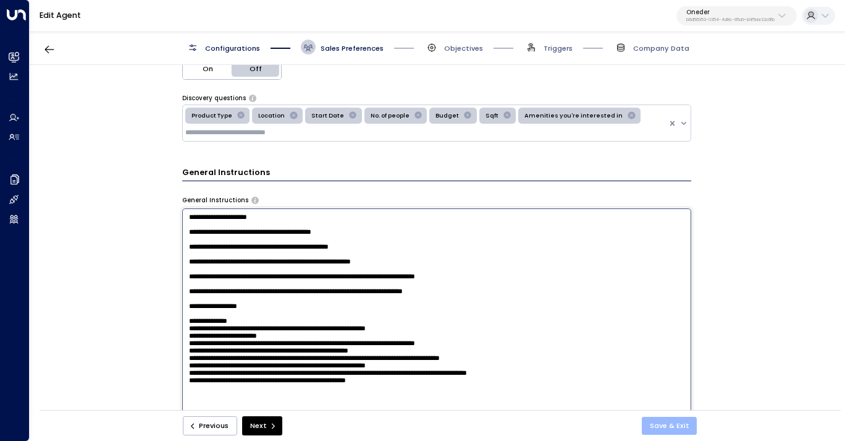
click at [677, 433] on button "Save & Exit" at bounding box center [670, 426] width 56 height 18
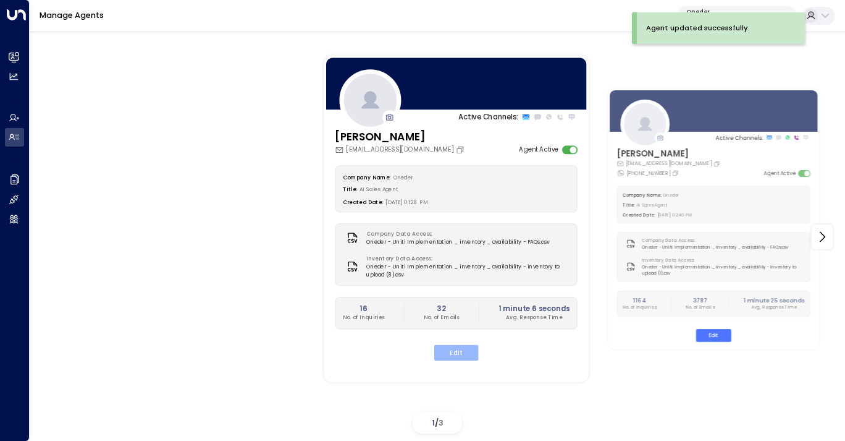
click at [460, 346] on button "Edit" at bounding box center [456, 352] width 44 height 16
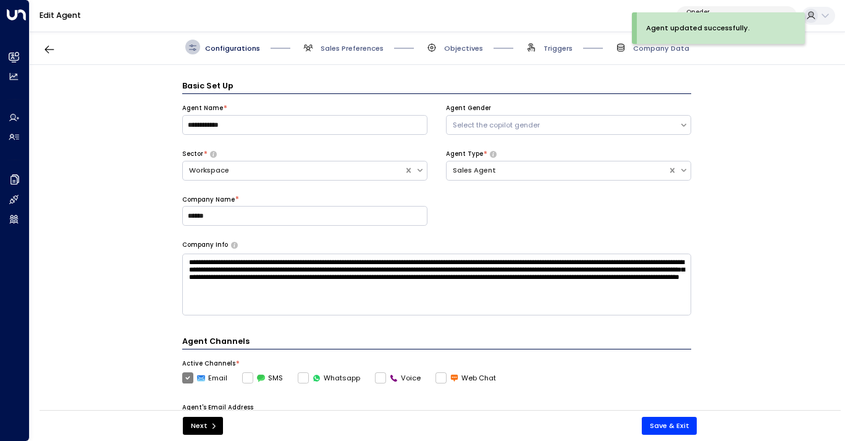
scroll to position [15, 0]
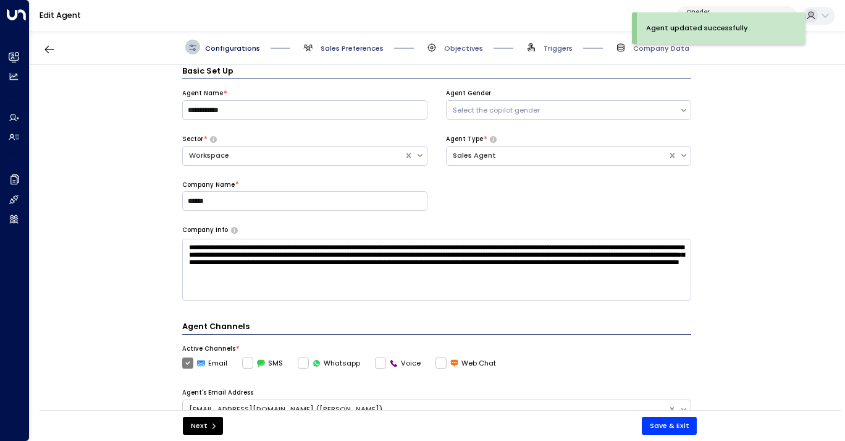
click at [350, 48] on span "Sales Preferences" at bounding box center [352, 48] width 63 height 10
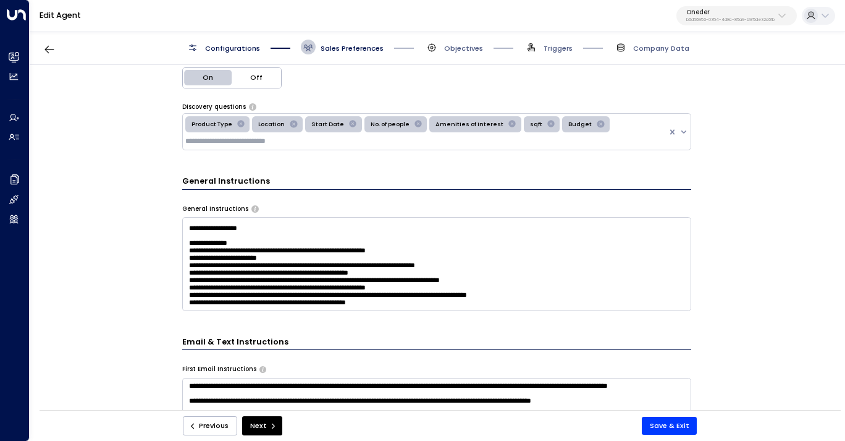
scroll to position [30, 0]
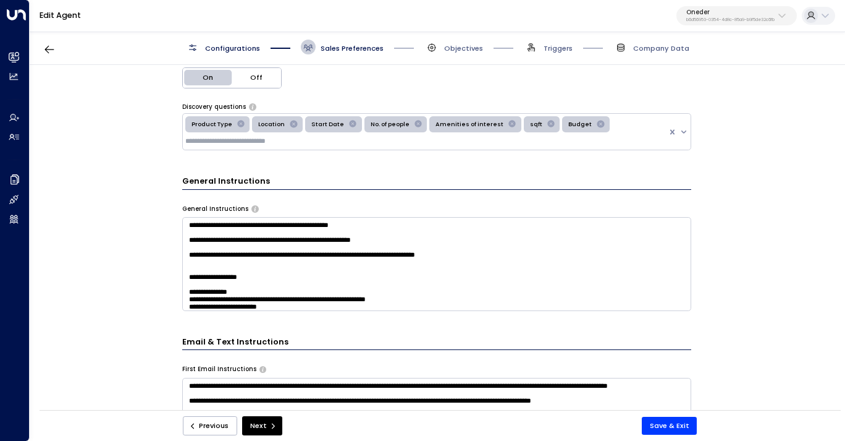
click at [294, 289] on textarea "**********" at bounding box center [436, 263] width 509 height 93
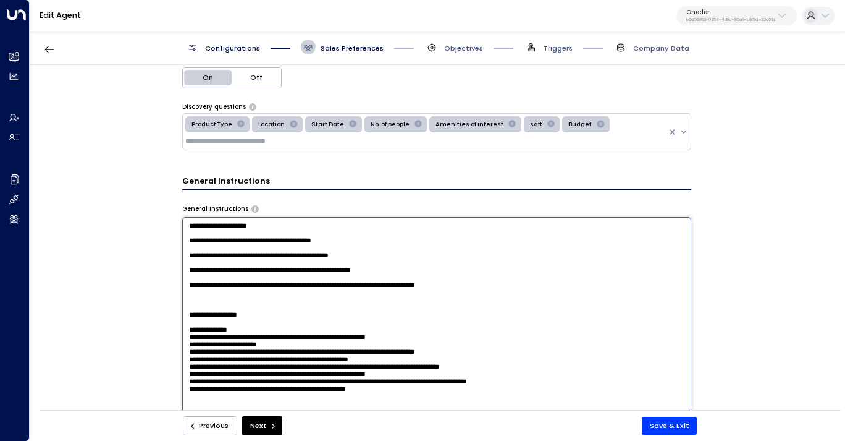
paste textarea "**********"
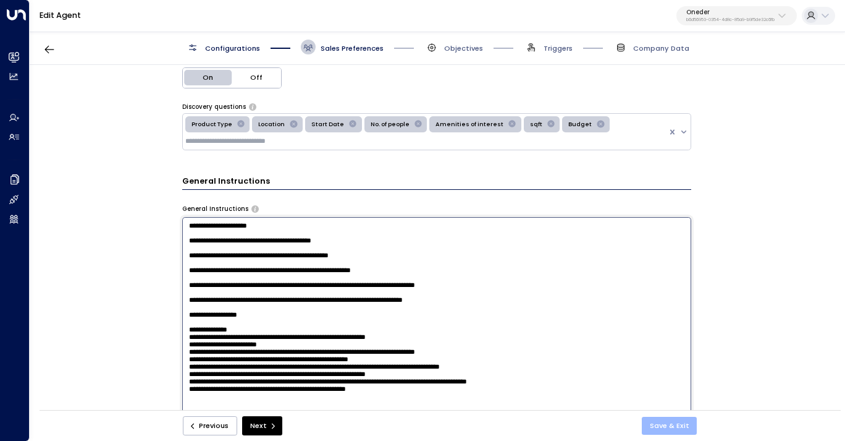
type textarea "**********"
click at [676, 418] on button "Save & Exit" at bounding box center [670, 426] width 56 height 18
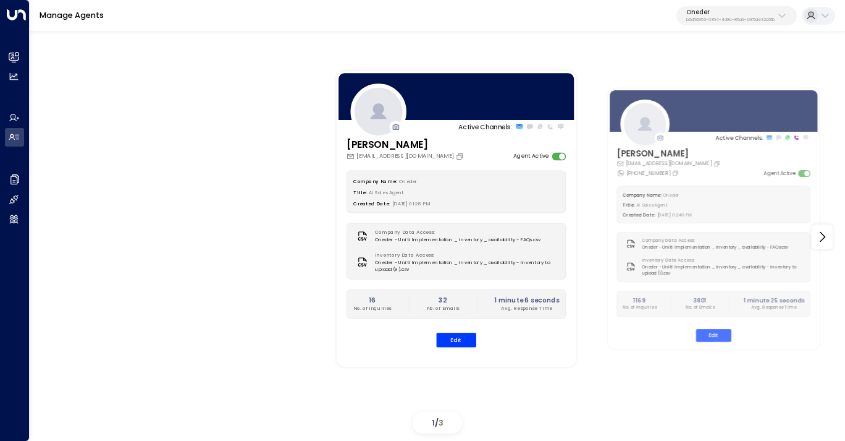
click at [727, 23] on button "Oneder b6d56953-0354-4d8c-85a9-b9f5de32c6fb" at bounding box center [737, 16] width 121 height 20
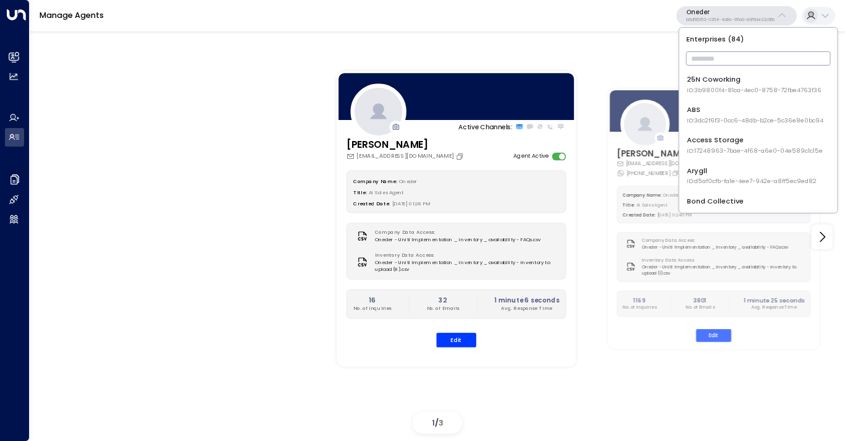
click at [718, 56] on input "text" at bounding box center [759, 58] width 145 height 20
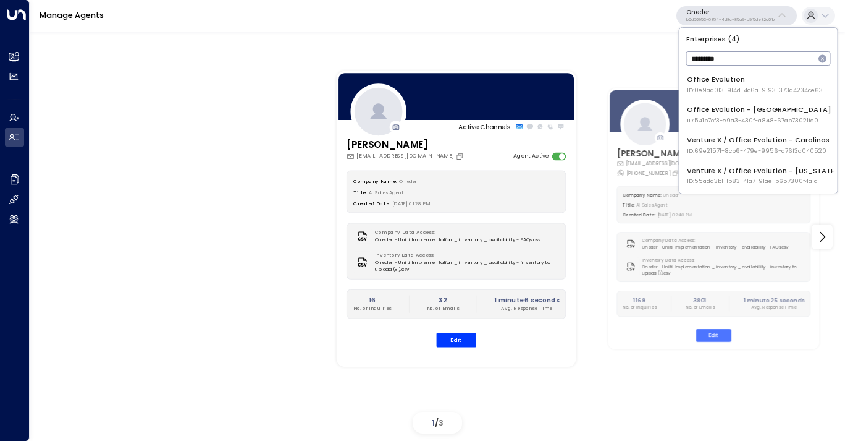
type input "*********"
click at [726, 106] on div "Office Evolution - [GEOGRAPHIC_DATA] ID: 541b7cf3-e9a3-430f-a848-67ab73021fe0" at bounding box center [759, 114] width 145 height 20
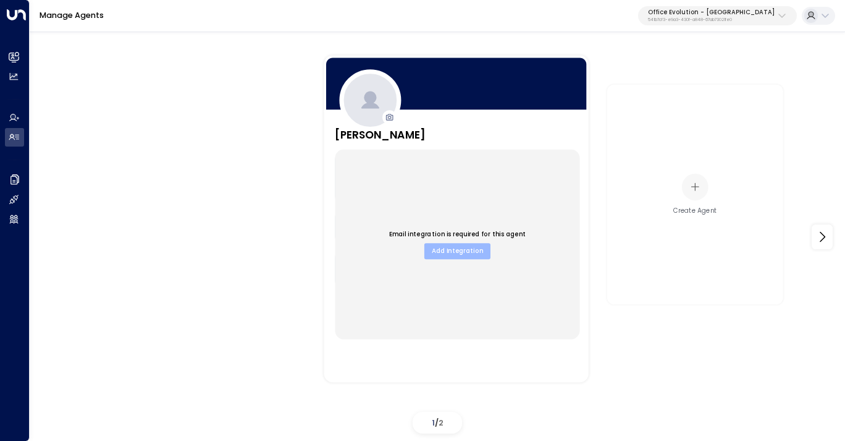
click at [445, 252] on button "Add Integration" at bounding box center [458, 251] width 66 height 16
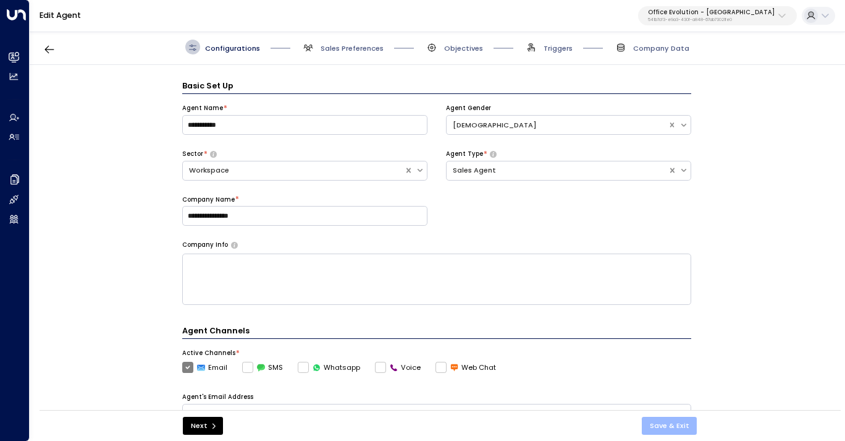
click at [679, 422] on button "Save & Exit" at bounding box center [670, 426] width 56 height 18
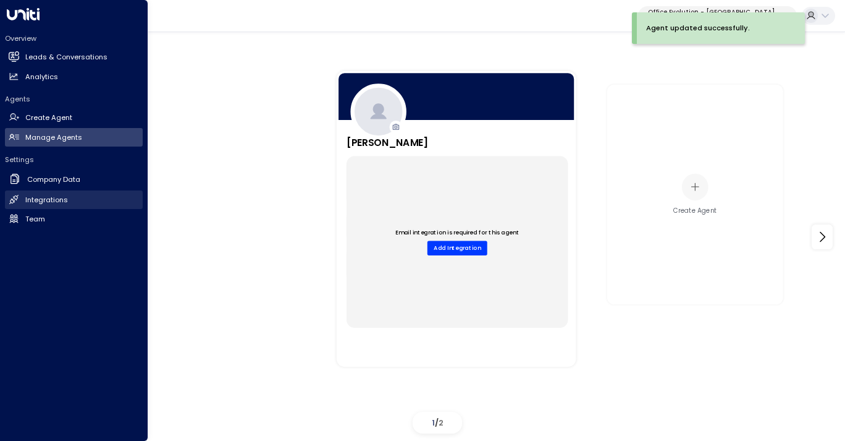
click at [45, 197] on h2 "Integrations" at bounding box center [46, 200] width 43 height 11
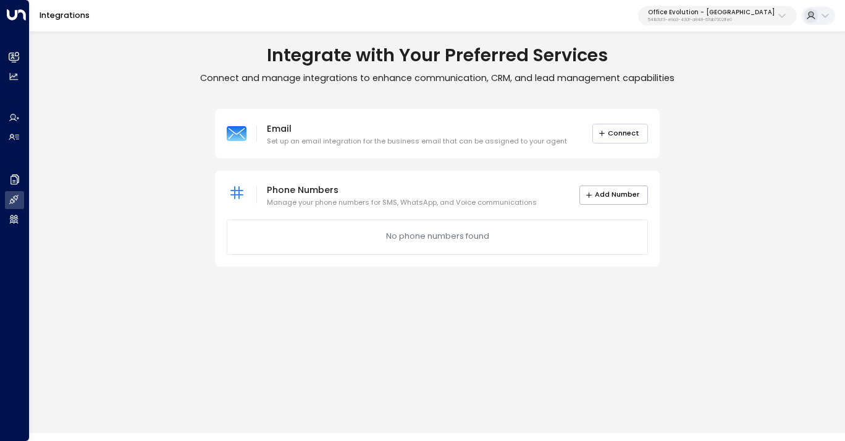
click at [618, 140] on button "Connect" at bounding box center [621, 133] width 56 height 19
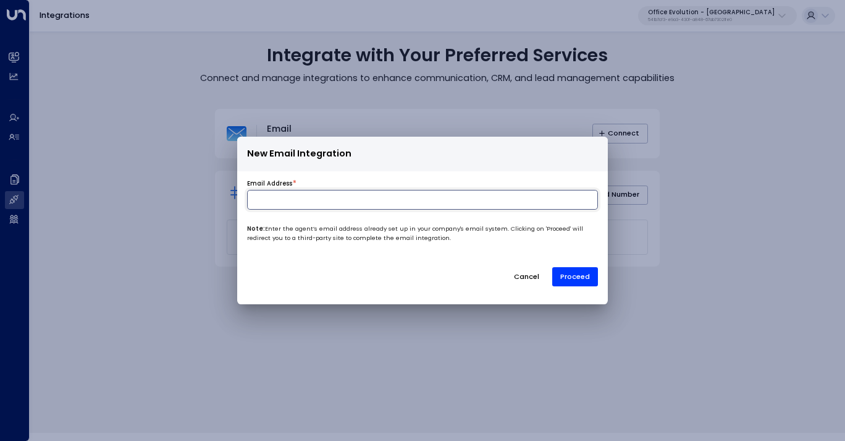
click at [447, 201] on input at bounding box center [422, 200] width 351 height 20
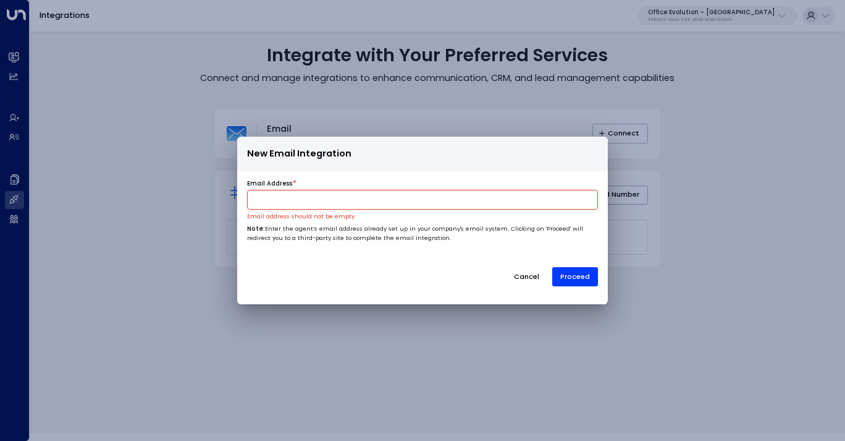
paste input "**********"
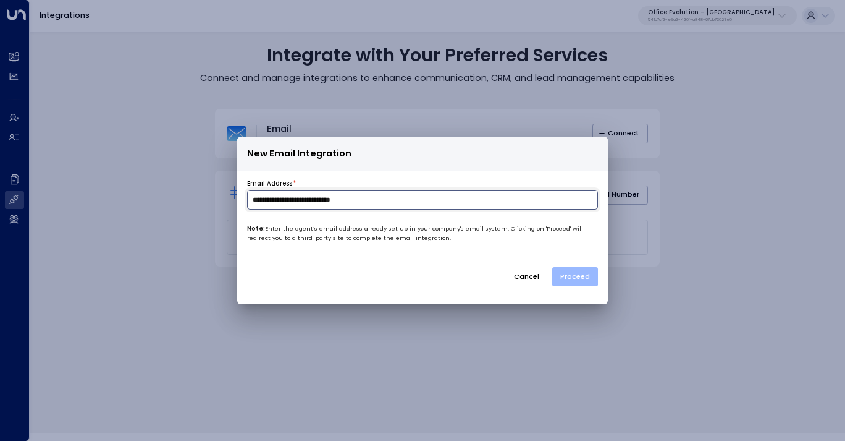
type input "**********"
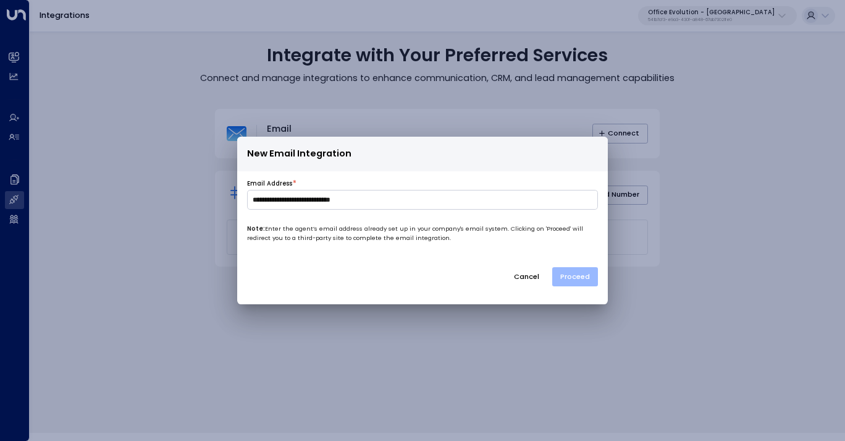
click at [577, 277] on button "Proceed" at bounding box center [576, 276] width 46 height 19
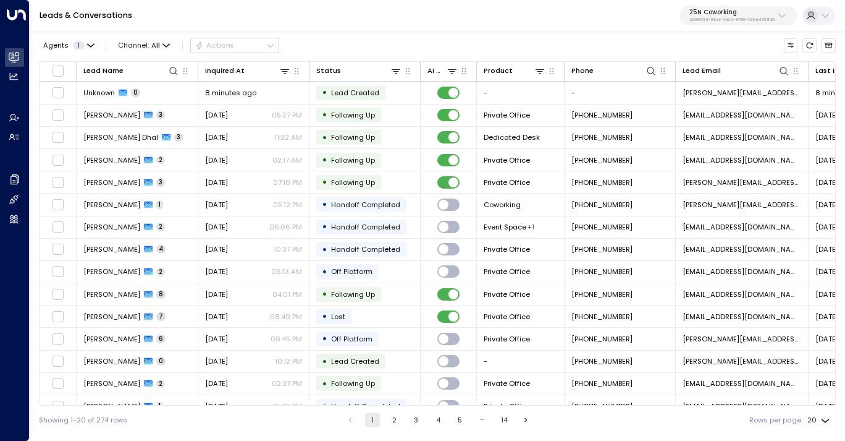
click at [736, 17] on p "3b9800f4-81ca-4ec0-8758-72fbe4763f36" at bounding box center [732, 19] width 85 height 5
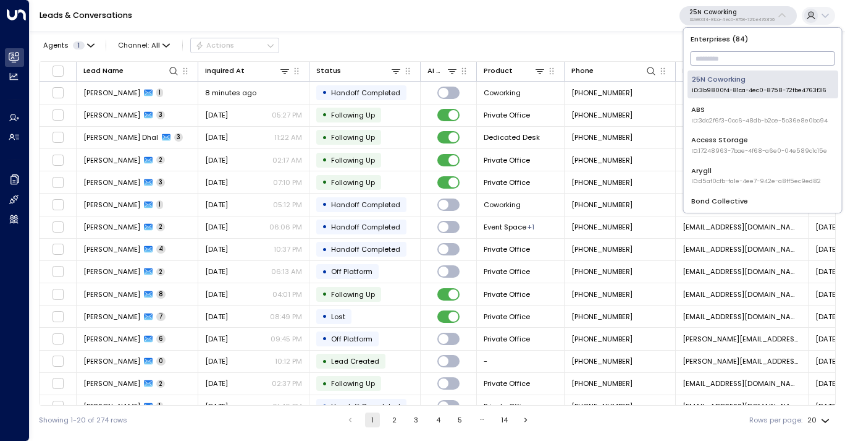
click at [725, 57] on input "text" at bounding box center [763, 58] width 145 height 20
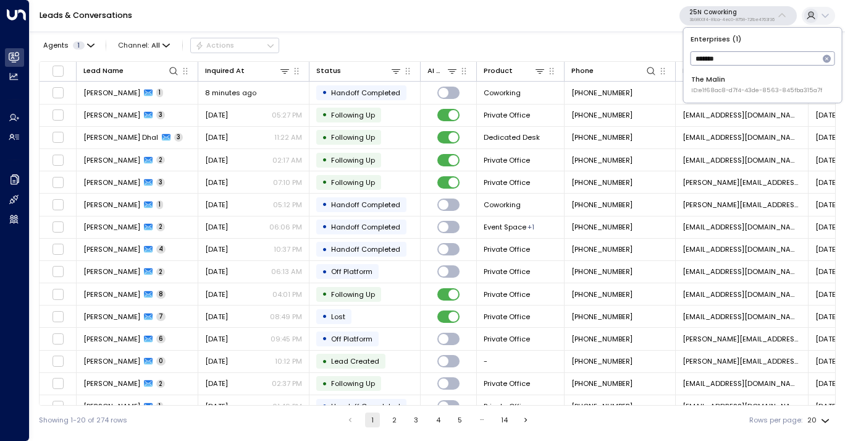
type input "*******"
click at [732, 80] on div "The Malin ID: e1f68ac8-d7f4-43de-8563-845fba315a7f" at bounding box center [757, 84] width 131 height 20
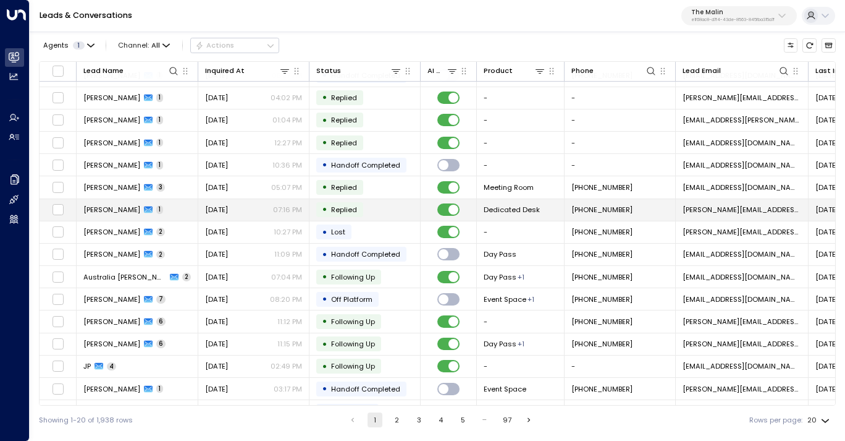
scroll to position [20, 0]
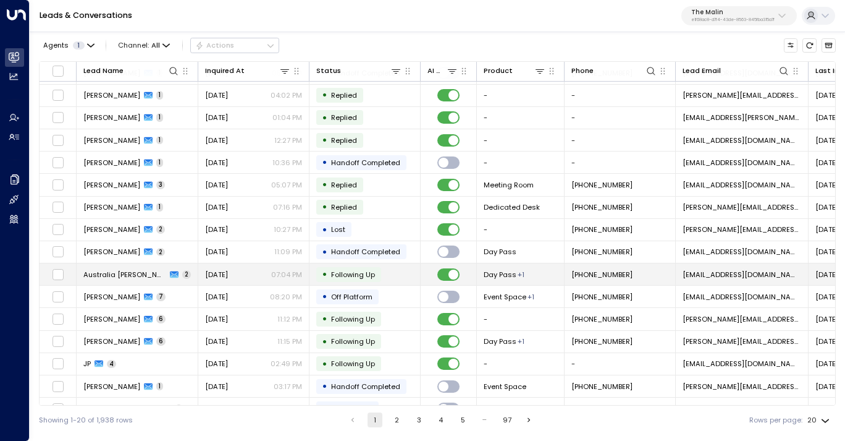
click at [250, 274] on div "Aug 14, 2025 07:04 PM" at bounding box center [253, 274] width 97 height 10
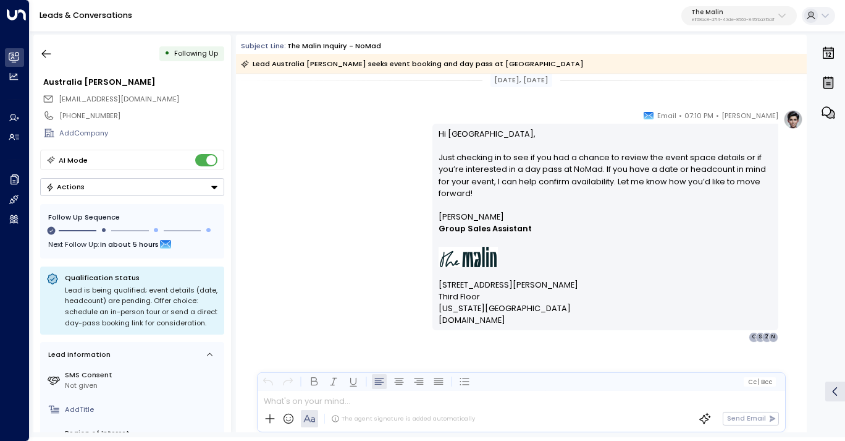
scroll to position [1282, 0]
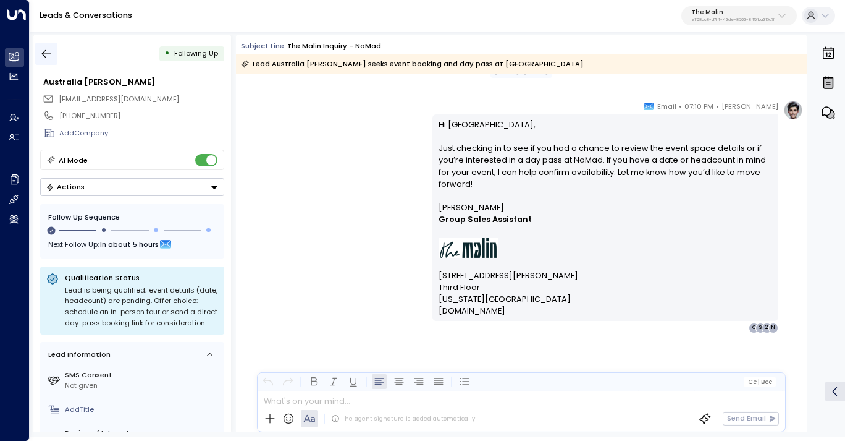
click at [47, 53] on icon "button" at bounding box center [46, 54] width 12 height 12
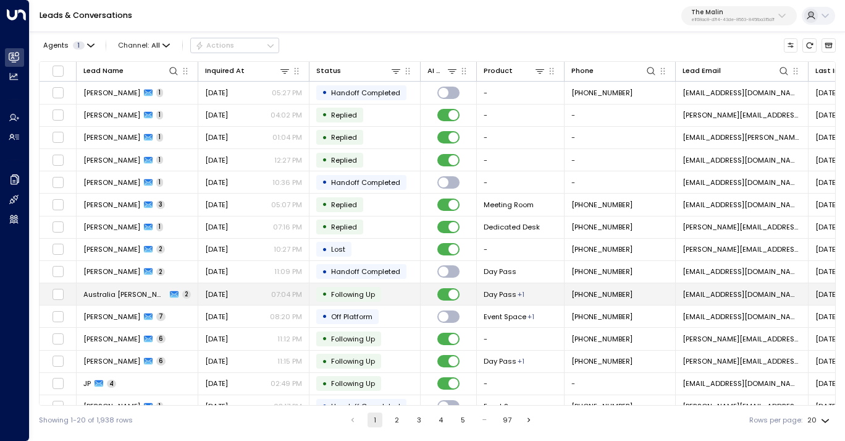
scroll to position [127, 0]
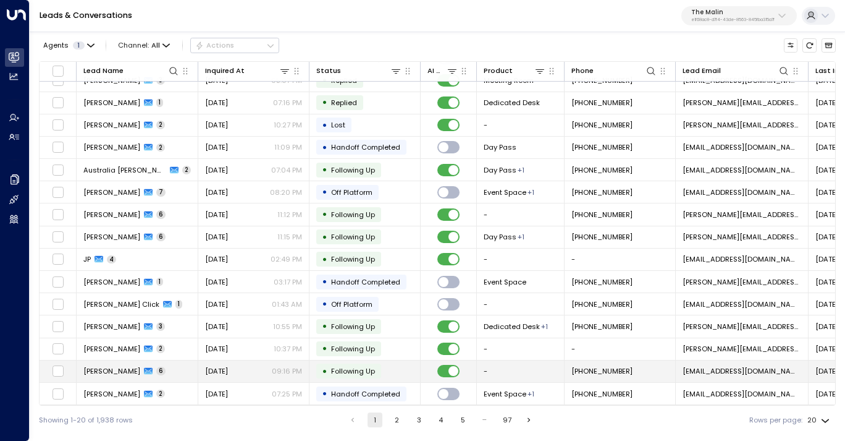
click at [224, 367] on span "Aug 09, 2025" at bounding box center [216, 371] width 23 height 10
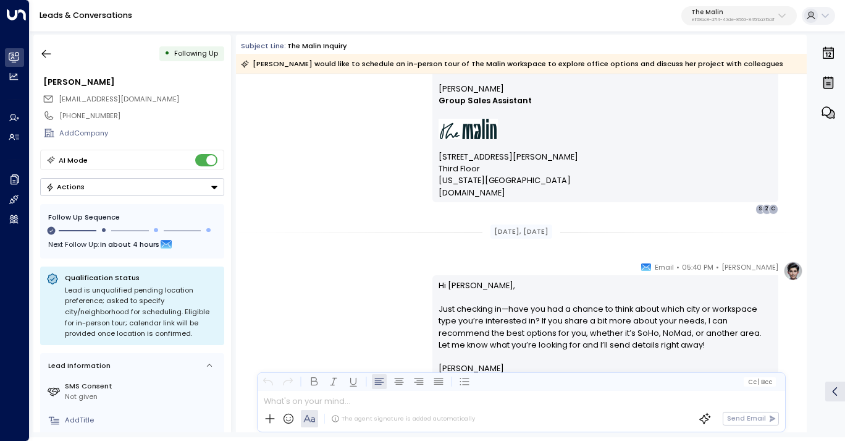
scroll to position [792, 0]
